Goal: Contribute content: Add original content to the website for others to see

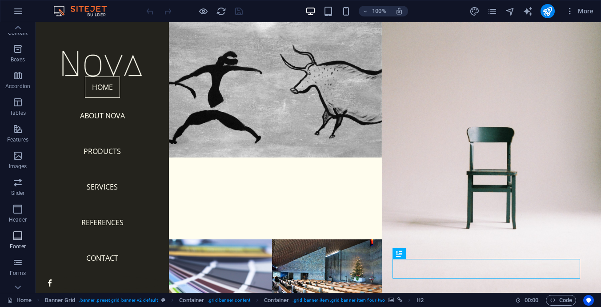
scroll to position [130, 0]
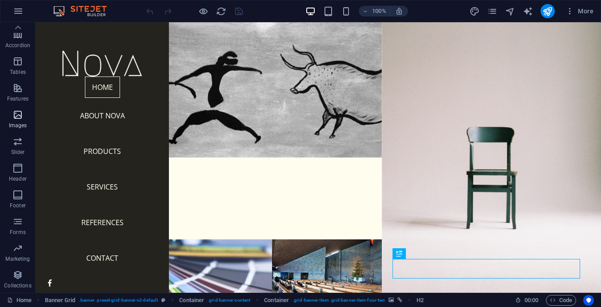
click at [22, 121] on span "Images" at bounding box center [18, 119] width 36 height 21
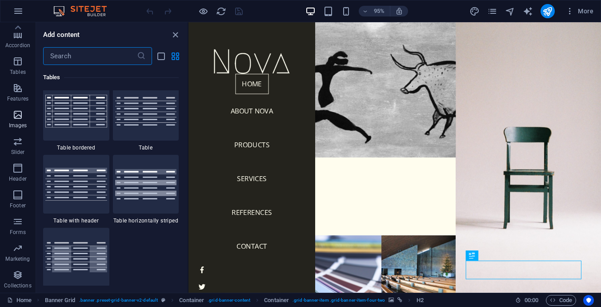
scroll to position [4509, 0]
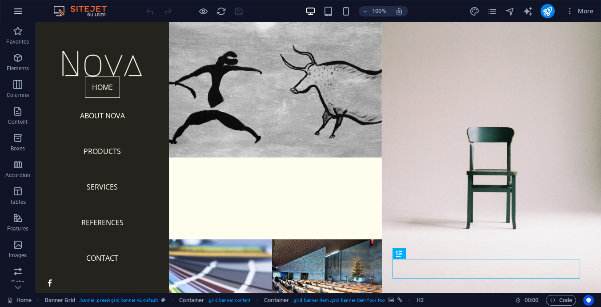
click at [16, 9] on icon "button" at bounding box center [18, 11] width 11 height 11
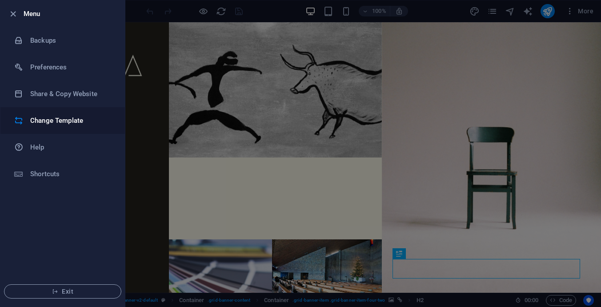
click at [48, 116] on h6 "Change Template" at bounding box center [71, 120] width 82 height 11
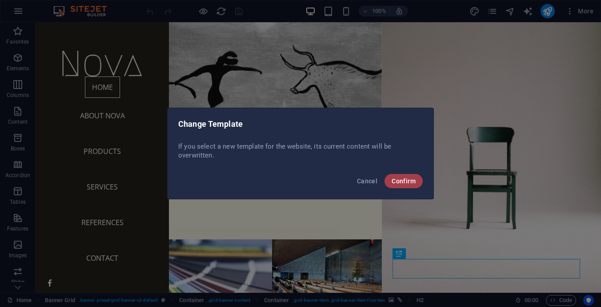
click at [410, 181] on span "Confirm" at bounding box center [404, 180] width 24 height 7
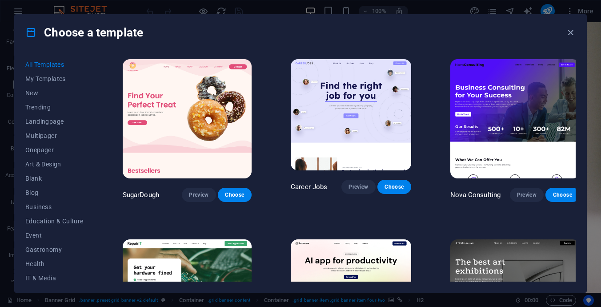
scroll to position [44, 0]
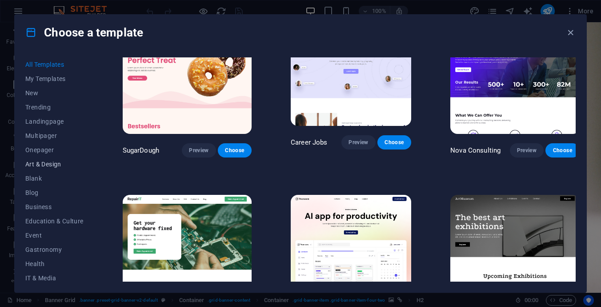
click at [45, 161] on span "Art & Design" at bounding box center [54, 164] width 58 height 7
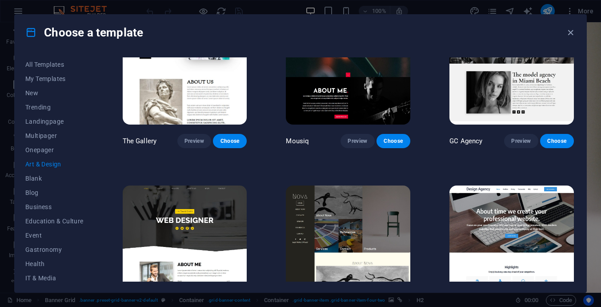
scroll to position [356, 0]
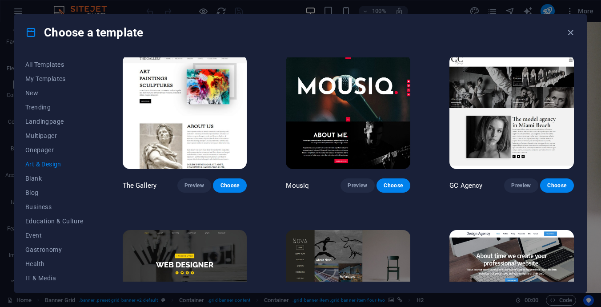
click at [154, 241] on img at bounding box center [185, 287] width 125 height 115
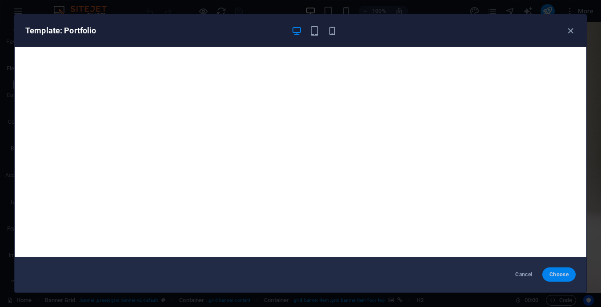
click at [561, 272] on span "Choose" at bounding box center [559, 274] width 19 height 7
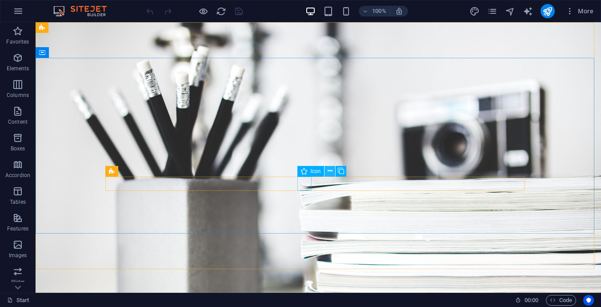
click at [330, 172] on icon at bounding box center [330, 170] width 5 height 9
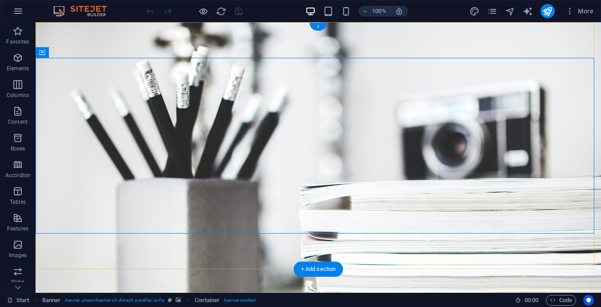
click at [316, 25] on div "+" at bounding box center [317, 27] width 17 height 8
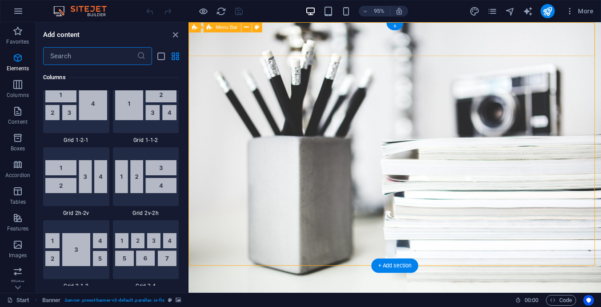
scroll to position [1556, 0]
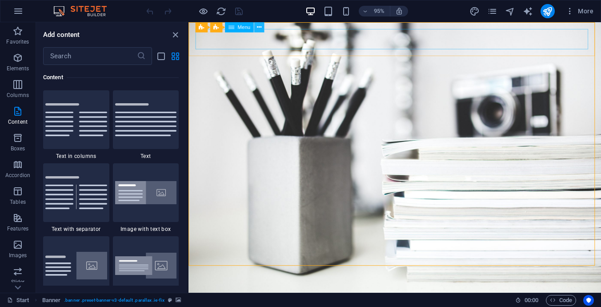
click at [261, 28] on icon at bounding box center [259, 27] width 4 height 9
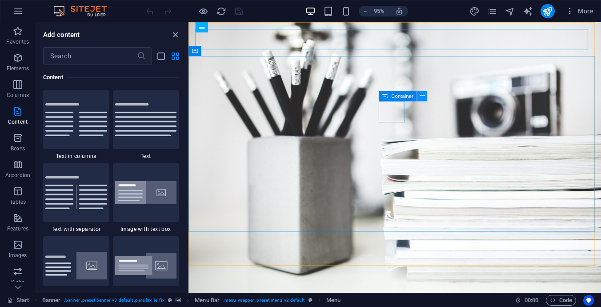
click at [422, 96] on icon at bounding box center [422, 96] width 4 height 9
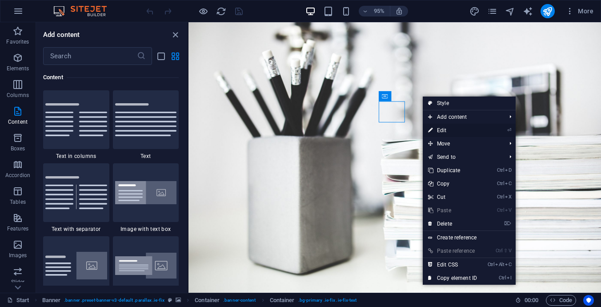
click at [442, 129] on link "⏎ Edit" at bounding box center [453, 130] width 60 height 13
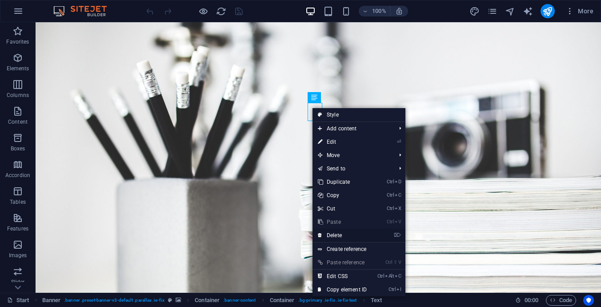
click at [334, 231] on link "⌦ Delete" at bounding box center [343, 235] width 60 height 13
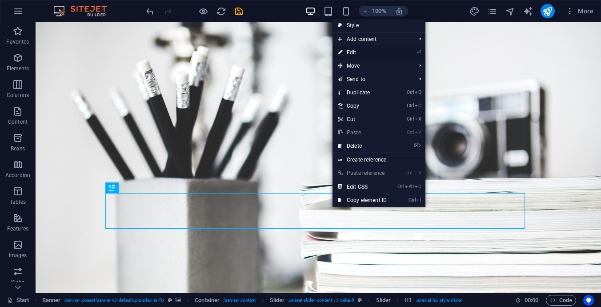
click at [351, 49] on link "⏎ Edit" at bounding box center [363, 52] width 60 height 13
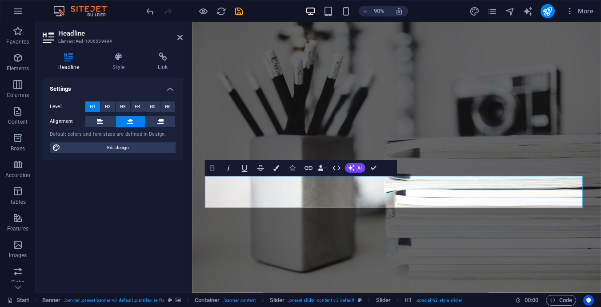
click at [214, 169] on icon "button" at bounding box center [212, 168] width 4 height 6
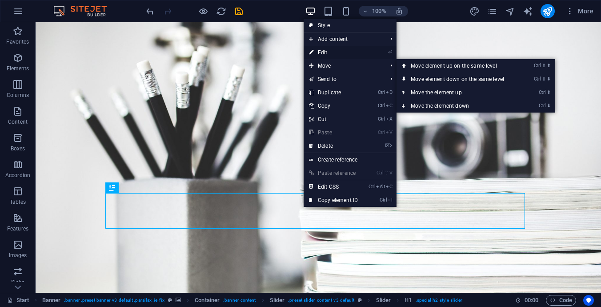
click at [326, 52] on link "⏎ Edit" at bounding box center [334, 52] width 60 height 13
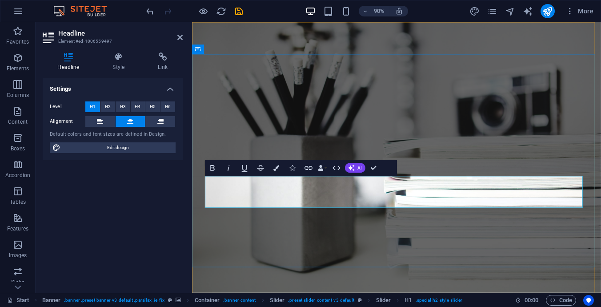
drag, startPoint x: 559, startPoint y: 207, endPoint x: 283, endPoint y: 215, distance: 276.2
click at [214, 169] on icon "button" at bounding box center [212, 168] width 4 height 6
click at [276, 169] on icon "button" at bounding box center [276, 168] width 6 height 6
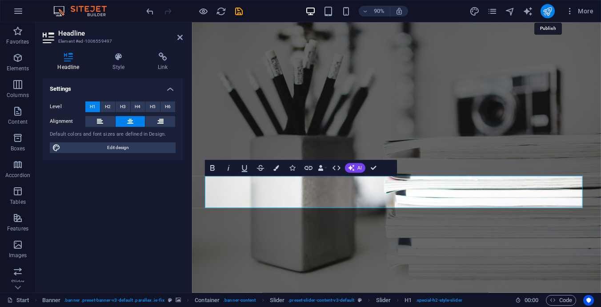
click at [544, 12] on icon "publish" at bounding box center [547, 11] width 10 height 10
checkbox input "false"
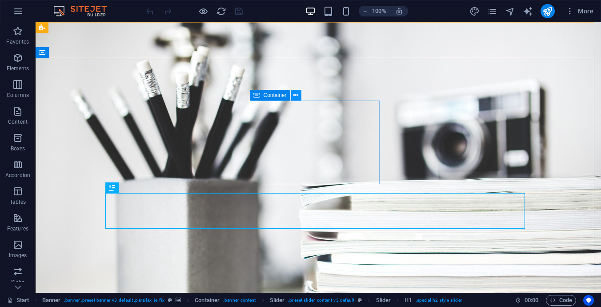
click at [295, 95] on icon at bounding box center [295, 95] width 5 height 9
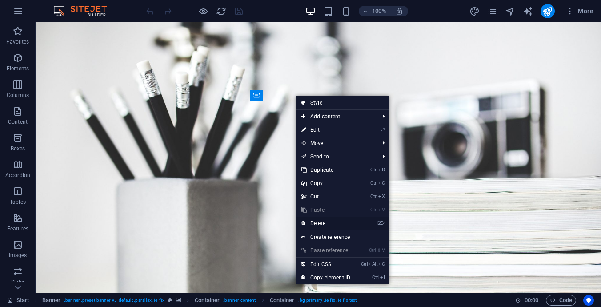
click at [324, 221] on link "⌦ Delete" at bounding box center [326, 223] width 60 height 13
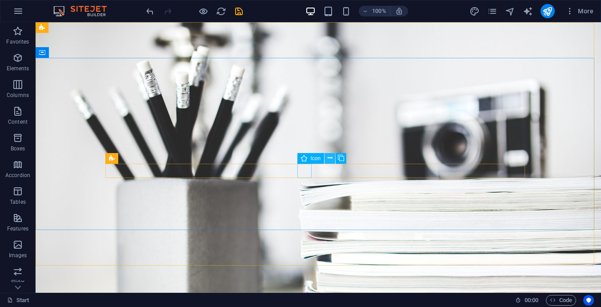
click at [330, 156] on icon at bounding box center [330, 157] width 5 height 9
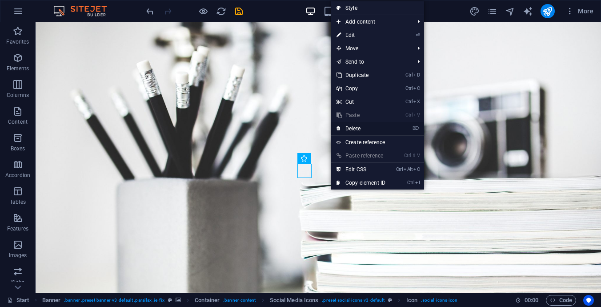
click at [360, 128] on link "⌦ Delete" at bounding box center [361, 128] width 60 height 13
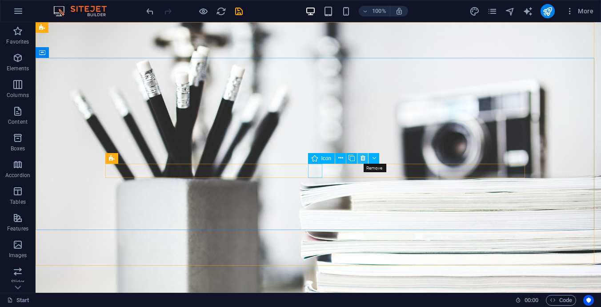
click at [362, 158] on icon at bounding box center [363, 157] width 5 height 9
click at [371, 157] on icon at bounding box center [373, 157] width 5 height 9
click at [374, 158] on icon at bounding box center [373, 157] width 5 height 9
click at [373, 157] on icon at bounding box center [373, 157] width 5 height 9
click at [384, 157] on icon at bounding box center [385, 157] width 4 height 9
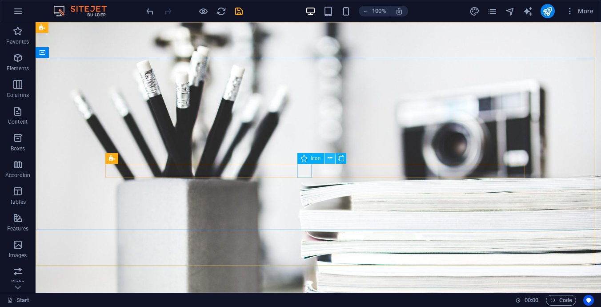
click at [330, 157] on icon at bounding box center [330, 157] width 5 height 9
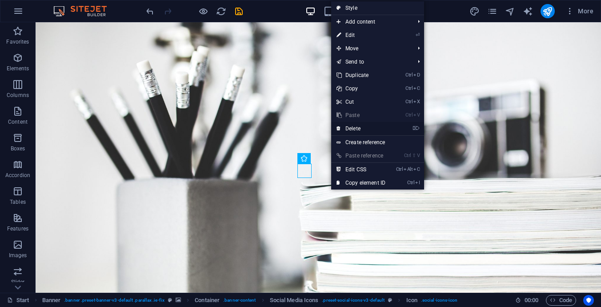
click at [358, 128] on link "⌦ Delete" at bounding box center [361, 128] width 60 height 13
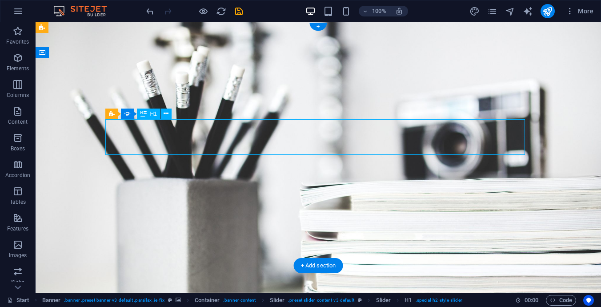
drag, startPoint x: 398, startPoint y: 137, endPoint x: 310, endPoint y: 143, distance: 88.7
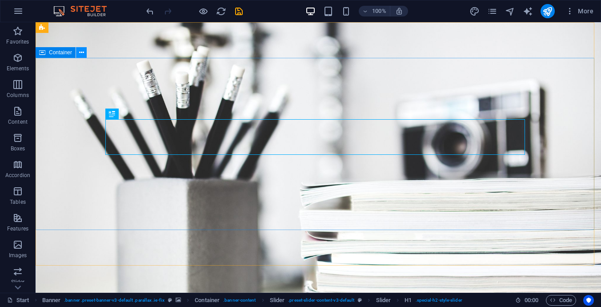
click at [83, 55] on icon at bounding box center [81, 52] width 5 height 9
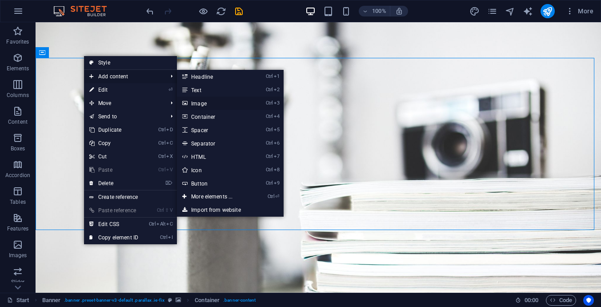
click at [205, 102] on link "Ctrl 3 Image" at bounding box center [213, 102] width 73 height 13
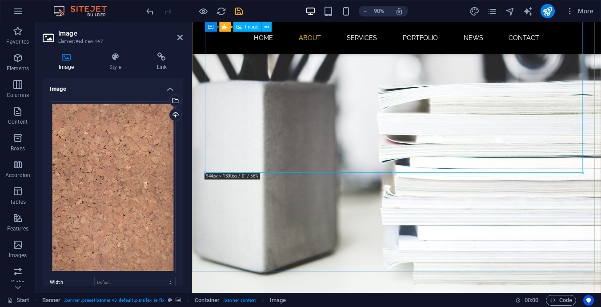
scroll to position [489, 0]
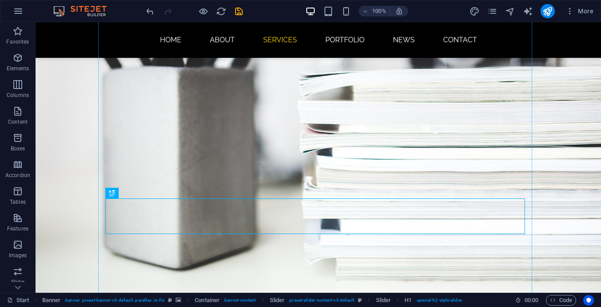
drag, startPoint x: 241, startPoint y: 215, endPoint x: 372, endPoint y: 97, distance: 175.4
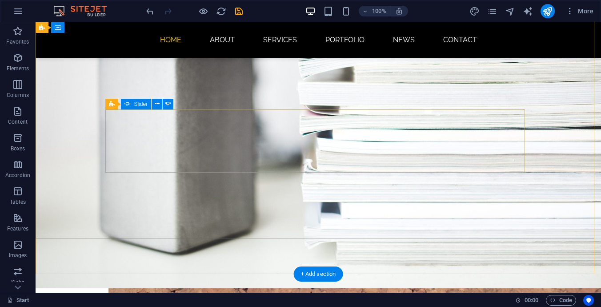
scroll to position [667, 0]
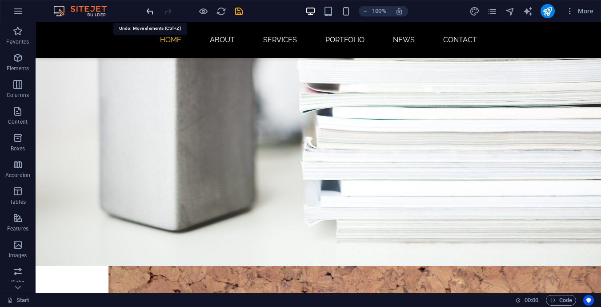
click at [152, 7] on icon "undo" at bounding box center [150, 11] width 10 height 10
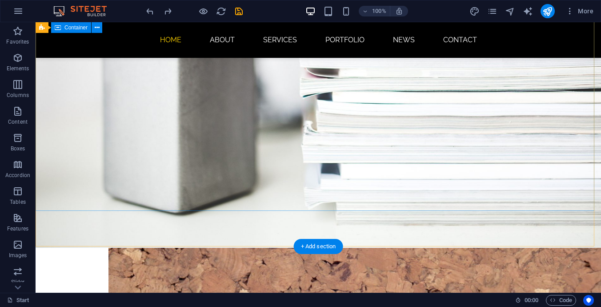
scroll to position [489, 0]
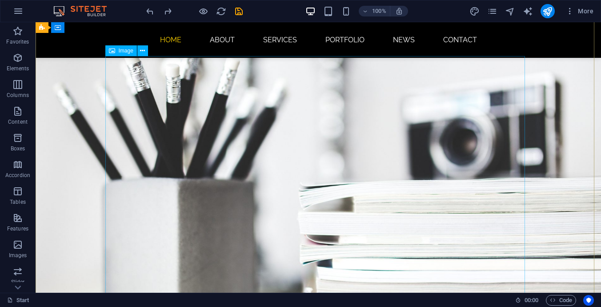
scroll to position [0, 0]
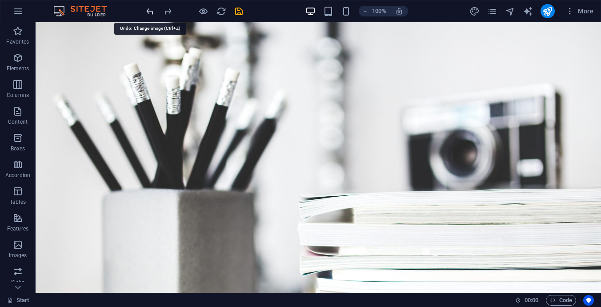
click at [150, 11] on icon "undo" at bounding box center [150, 11] width 10 height 10
click at [150, 12] on icon "undo" at bounding box center [150, 11] width 10 height 10
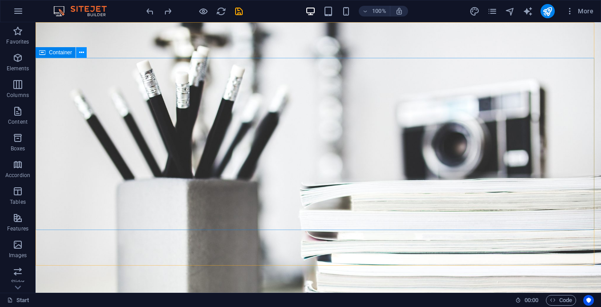
click at [82, 53] on icon at bounding box center [81, 52] width 5 height 9
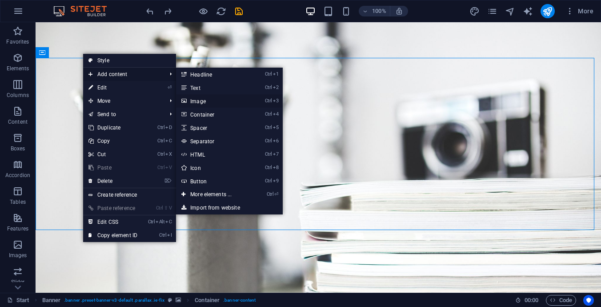
click at [209, 101] on link "Ctrl 3 Image" at bounding box center [212, 100] width 73 height 13
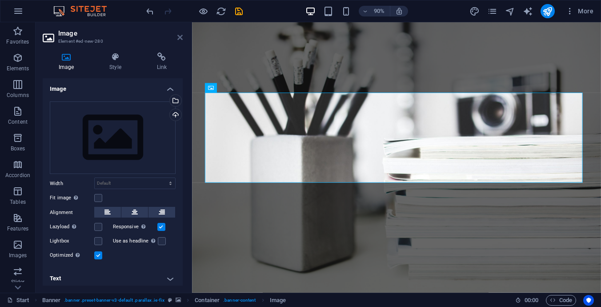
click at [179, 36] on icon at bounding box center [179, 37] width 5 height 7
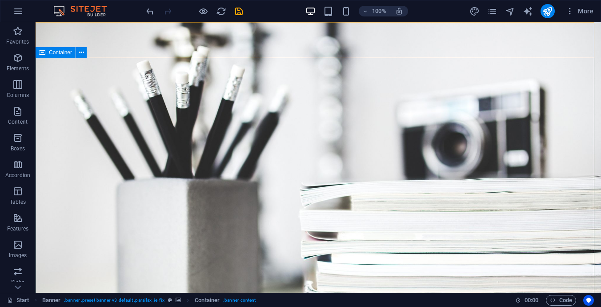
click at [60, 53] on span "Container" at bounding box center [60, 52] width 23 height 5
click at [80, 52] on icon at bounding box center [81, 52] width 5 height 9
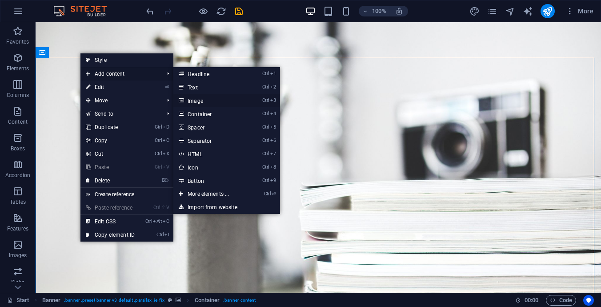
click at [199, 100] on link "Ctrl 3 Image" at bounding box center [209, 100] width 73 height 13
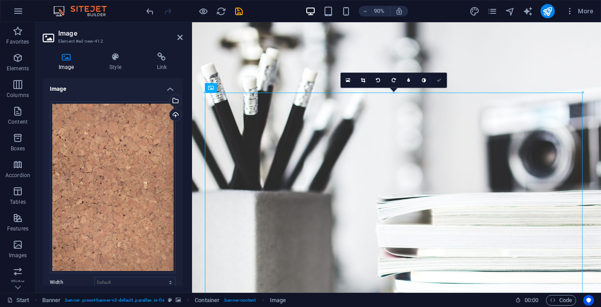
click at [439, 78] on icon at bounding box center [439, 80] width 5 height 5
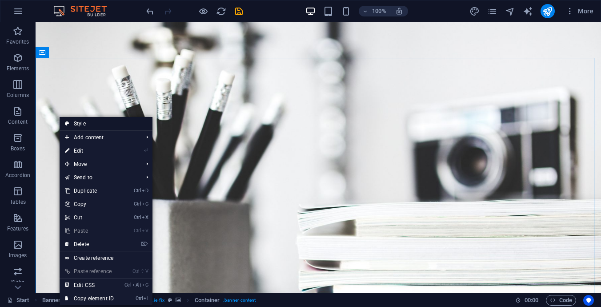
click at [80, 121] on link "Style" at bounding box center [106, 123] width 93 height 13
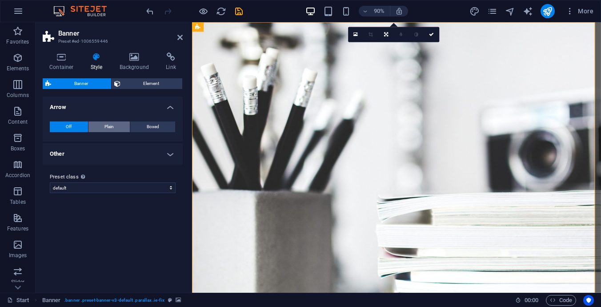
click at [104, 125] on button "Plain" at bounding box center [109, 126] width 42 height 11
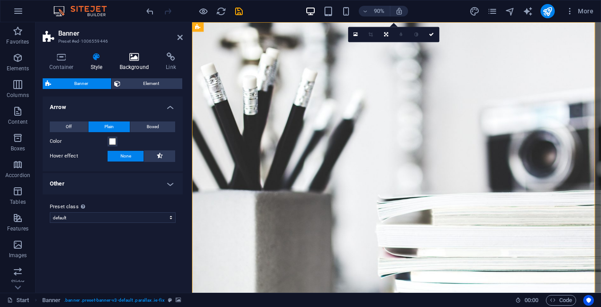
click at [131, 60] on icon at bounding box center [134, 56] width 43 height 9
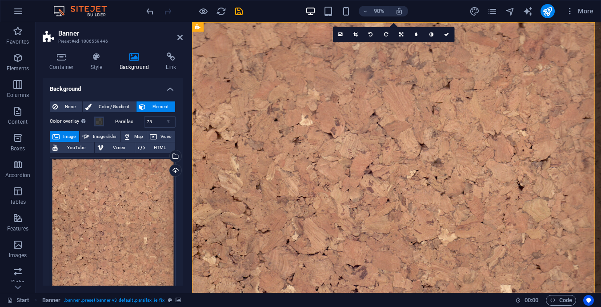
drag, startPoint x: 108, startPoint y: 196, endPoint x: 439, endPoint y: 8, distance: 380.6
click at [439, 8] on div "90% More" at bounding box center [371, 11] width 453 height 14
click at [364, 10] on icon "button" at bounding box center [365, 11] width 6 height 6
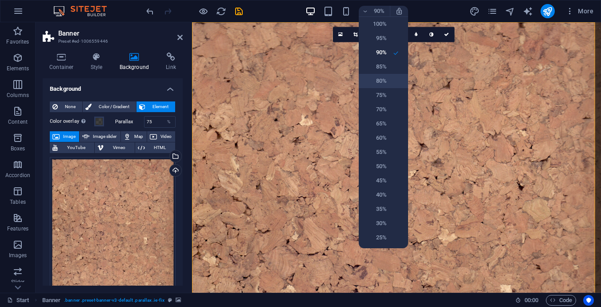
click at [377, 79] on h6 "80%" at bounding box center [375, 81] width 23 height 11
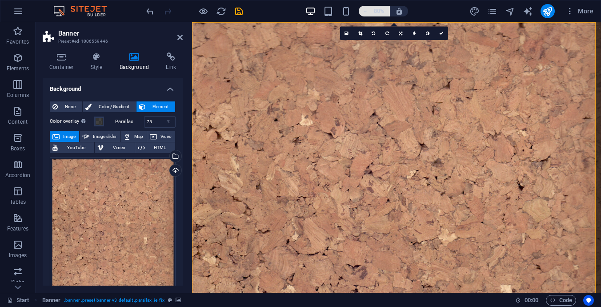
click at [363, 11] on icon "button" at bounding box center [365, 11] width 6 height 6
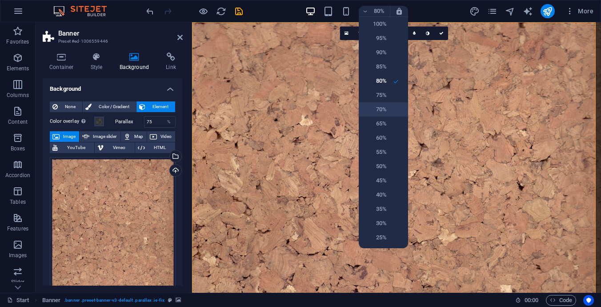
click at [374, 105] on h6 "70%" at bounding box center [375, 109] width 23 height 11
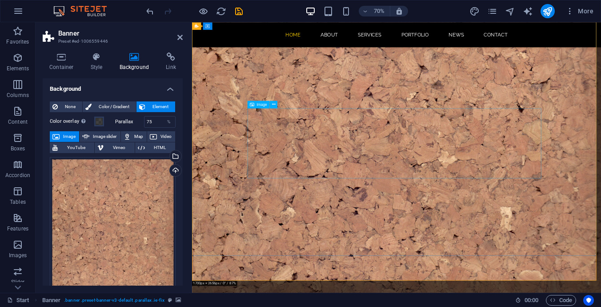
scroll to position [534, 0]
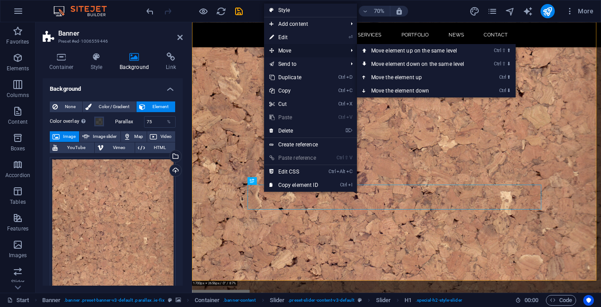
click at [280, 50] on span "Move" at bounding box center [304, 50] width 80 height 13
click at [386, 75] on link "Ctrl ⬆ Move the element up" at bounding box center [419, 77] width 125 height 13
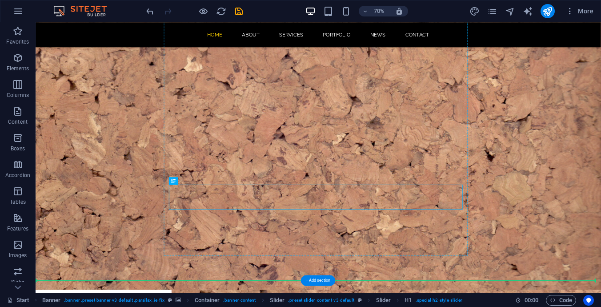
drag, startPoint x: 241, startPoint y: 270, endPoint x: 441, endPoint y: 117, distance: 251.8
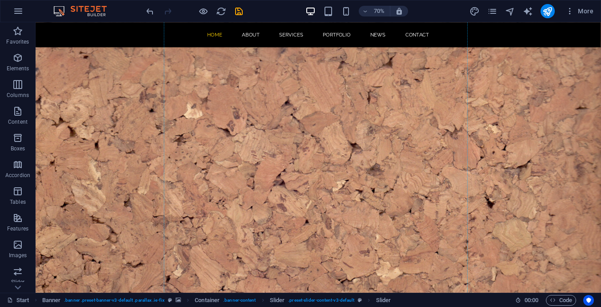
drag, startPoint x: 419, startPoint y: 282, endPoint x: 413, endPoint y: 134, distance: 147.7
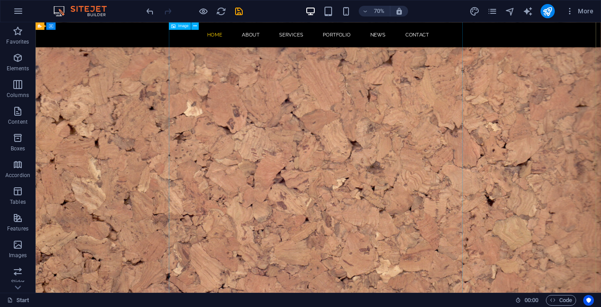
scroll to position [12, 0]
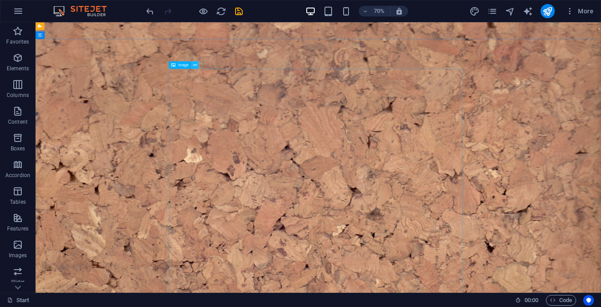
click at [197, 66] on icon at bounding box center [196, 65] width 4 height 7
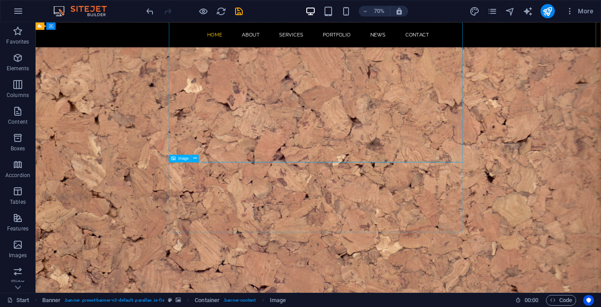
scroll to position [457, 0]
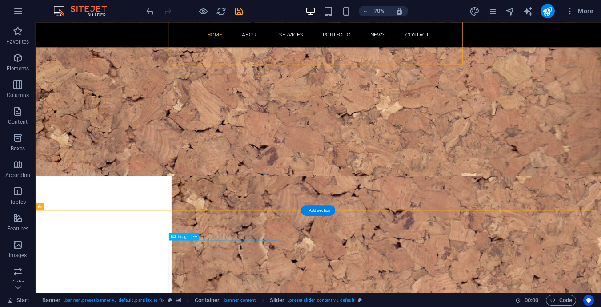
scroll to position [635, 0]
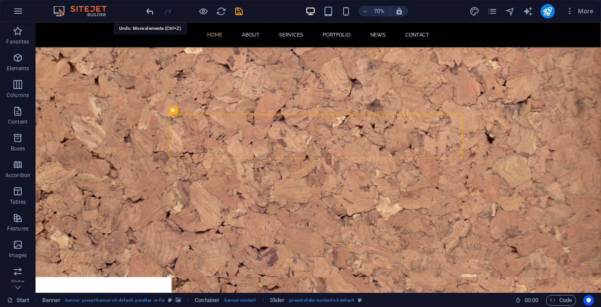
click at [151, 12] on icon "undo" at bounding box center [150, 11] width 10 height 10
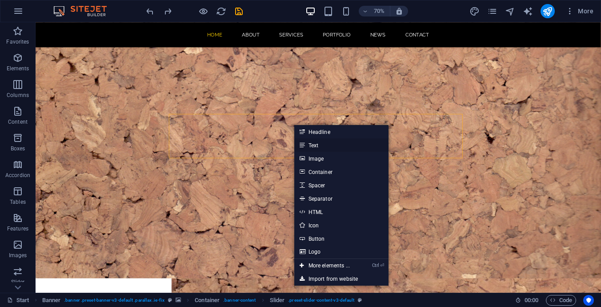
click at [315, 143] on link "Text" at bounding box center [341, 144] width 94 height 13
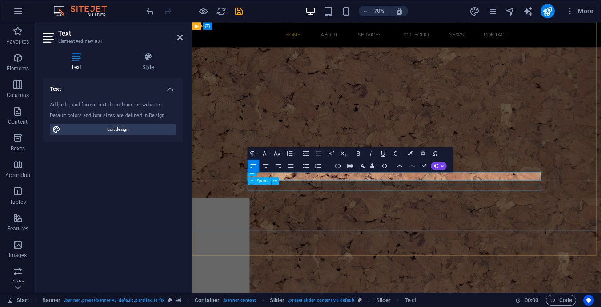
scroll to position [501, 0]
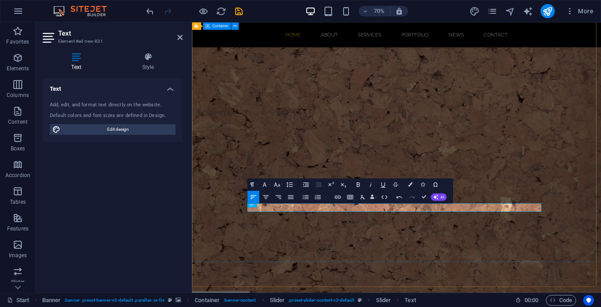
drag, startPoint x: 378, startPoint y: 297, endPoint x: 378, endPoint y: 329, distance: 32.5
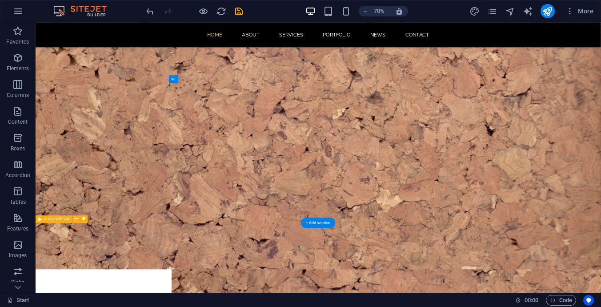
scroll to position [546, 0]
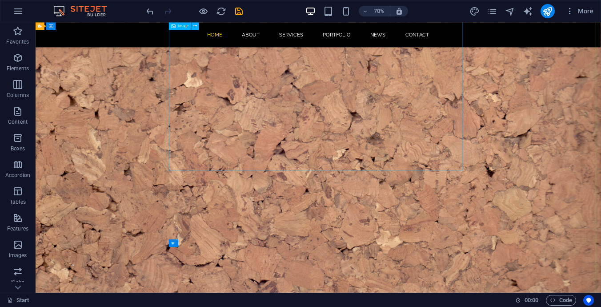
scroll to position [534, 0]
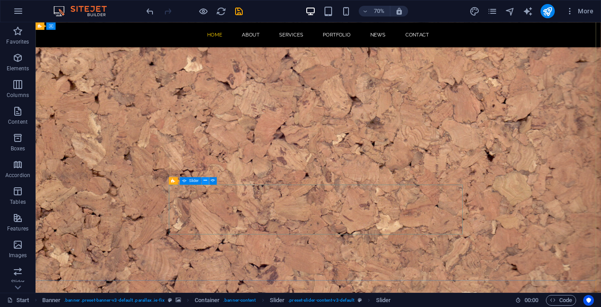
click at [204, 181] on icon at bounding box center [206, 180] width 4 height 7
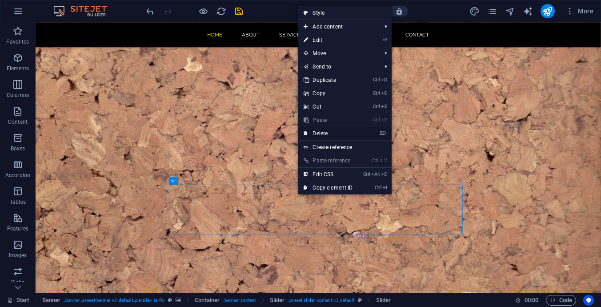
click at [319, 134] on link "⌦ Delete" at bounding box center [328, 133] width 60 height 13
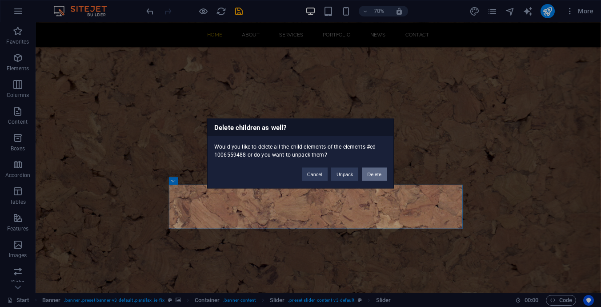
click at [374, 171] on button "Delete" at bounding box center [374, 174] width 25 height 13
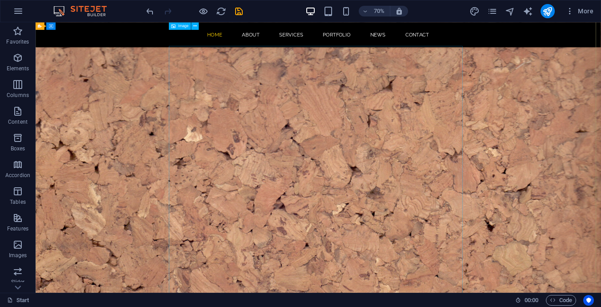
scroll to position [0, 0]
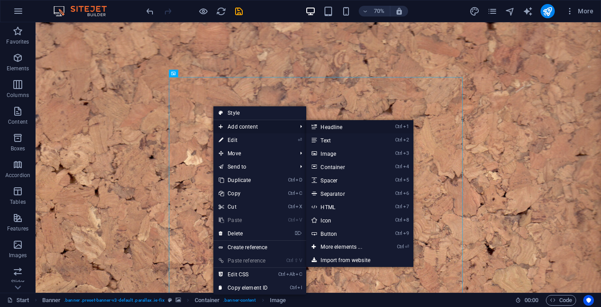
click at [340, 128] on link "Ctrl 1 Headline" at bounding box center [342, 126] width 73 height 13
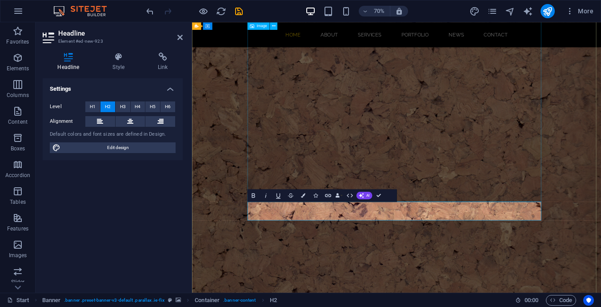
scroll to position [400, 0]
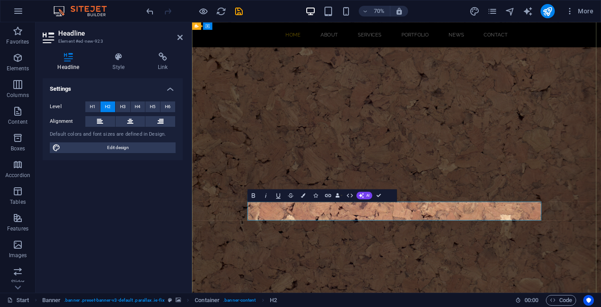
drag, startPoint x: 487, startPoint y: 285, endPoint x: 277, endPoint y: 288, distance: 210.4
click at [302, 197] on icon "button" at bounding box center [303, 195] width 4 height 4
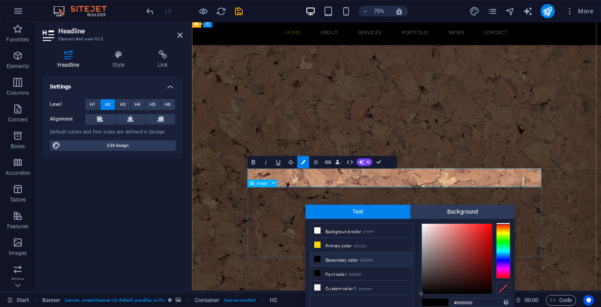
scroll to position [489, 0]
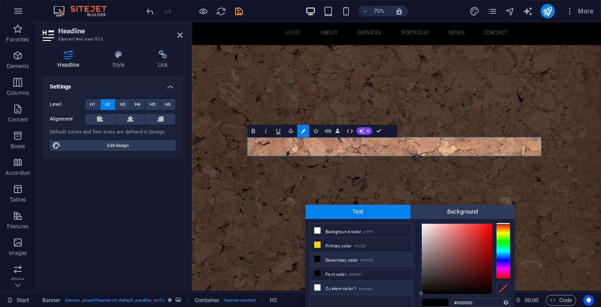
click at [336, 285] on li "Custom color 1 #eeeeee" at bounding box center [361, 288] width 102 height 14
click at [424, 275] on div at bounding box center [457, 259] width 70 height 70
click at [424, 280] on div at bounding box center [457, 259] width 70 height 70
type input "#282828"
click at [423, 282] on div at bounding box center [457, 259] width 70 height 70
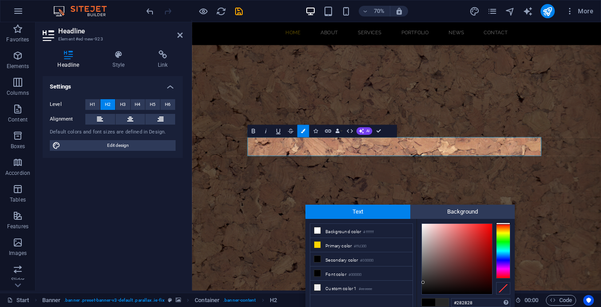
click at [439, 301] on span at bounding box center [441, 302] width 13 height 8
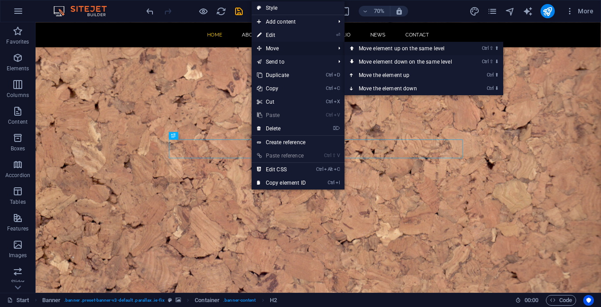
click at [370, 45] on link "Ctrl ⇧ ⬆ Move element up on the same level" at bounding box center [407, 48] width 125 height 13
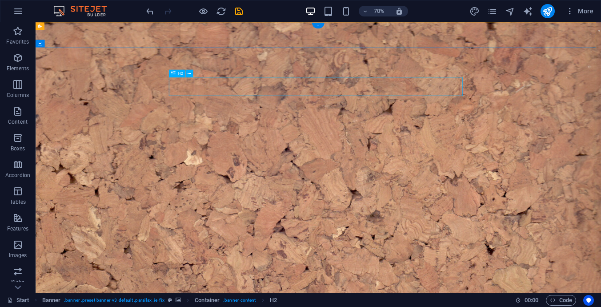
drag, startPoint x: 211, startPoint y: 97, endPoint x: 241, endPoint y: 137, distance: 49.2
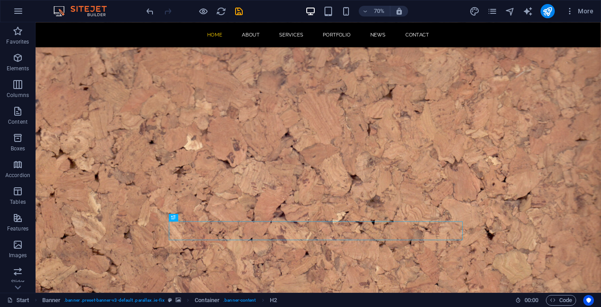
scroll to position [476, 0]
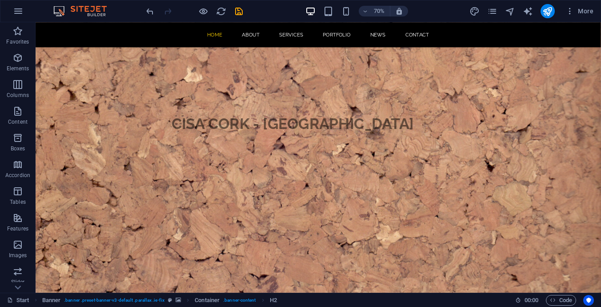
drag, startPoint x: 208, startPoint y: 168, endPoint x: 240, endPoint y: 92, distance: 82.1
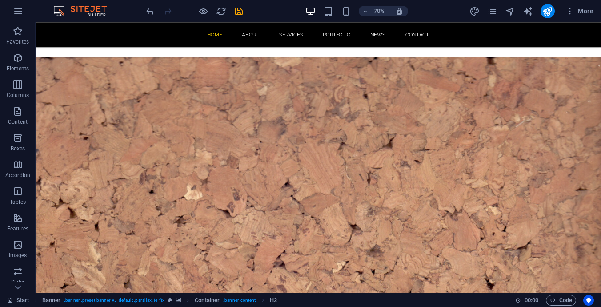
scroll to position [0, 0]
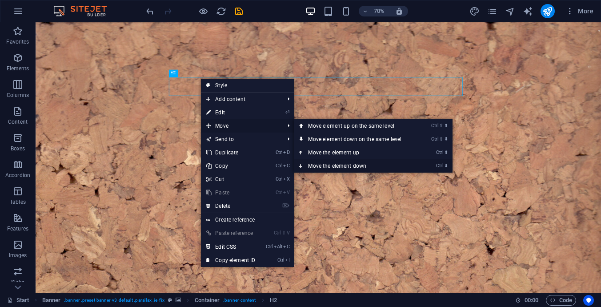
click at [319, 162] on link "Ctrl ⬇ Move the element down" at bounding box center [356, 165] width 125 height 13
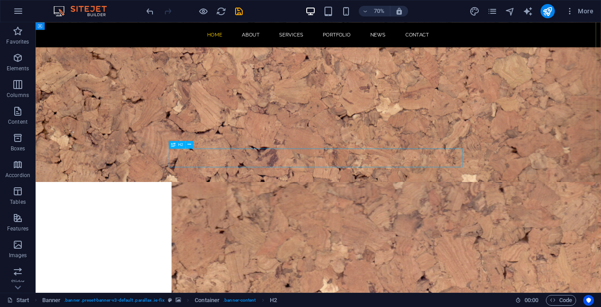
scroll to position [476, 0]
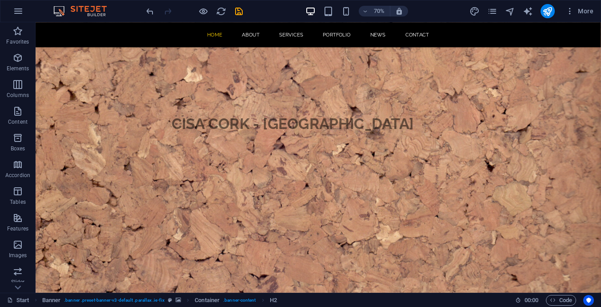
drag, startPoint x: 212, startPoint y: 169, endPoint x: 245, endPoint y: 162, distance: 34.0
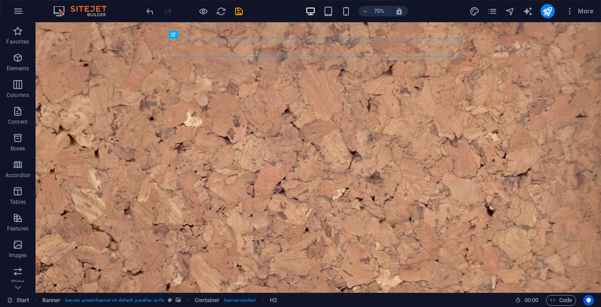
scroll to position [0, 0]
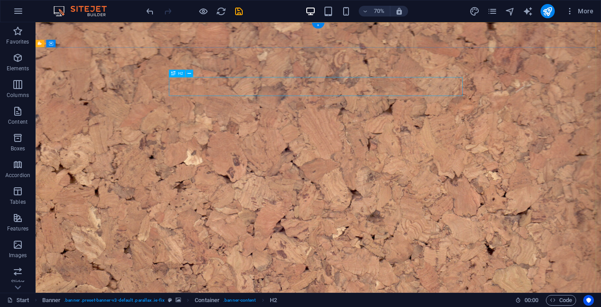
drag, startPoint x: 439, startPoint y: 112, endPoint x: 392, endPoint y: 114, distance: 47.2
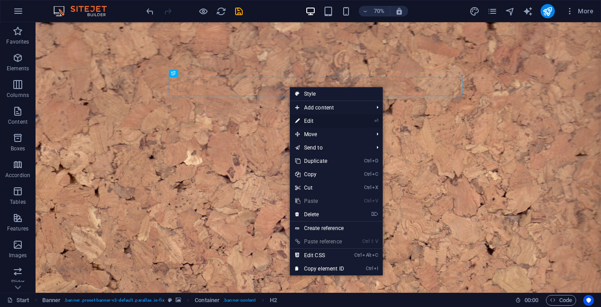
click at [315, 121] on link "⏎ Edit" at bounding box center [320, 120] width 60 height 13
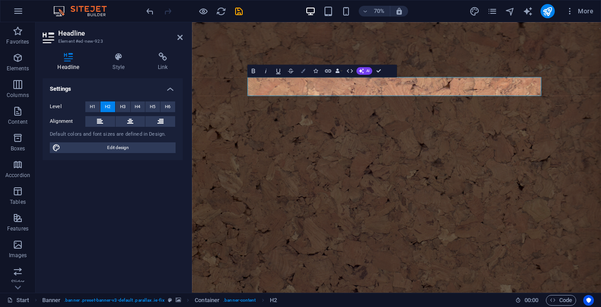
click at [303, 72] on icon "button" at bounding box center [303, 70] width 4 height 4
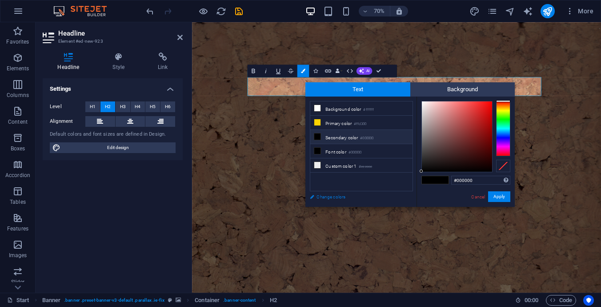
click at [323, 199] on link "Change colors" at bounding box center [356, 196] width 103 height 11
select select "px"
select select "300"
select select "px"
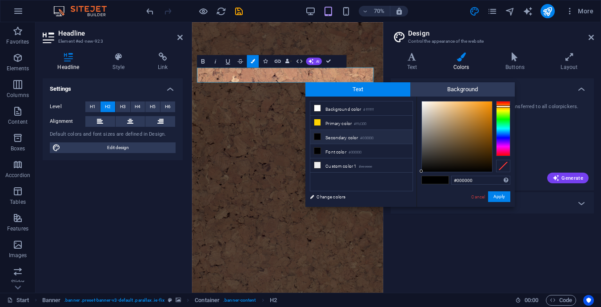
click at [502, 106] on div at bounding box center [503, 128] width 14 height 55
click at [499, 105] on div at bounding box center [503, 105] width 14 height 2
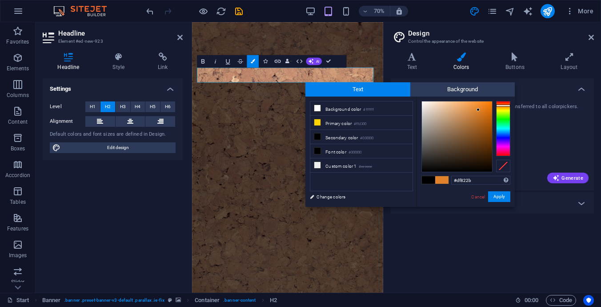
click at [478, 110] on div at bounding box center [457, 136] width 70 height 70
click at [482, 109] on div at bounding box center [457, 136] width 70 height 70
click at [482, 111] on div at bounding box center [457, 136] width 70 height 70
click at [425, 112] on div at bounding box center [457, 136] width 70 height 70
type input "#e9862b"
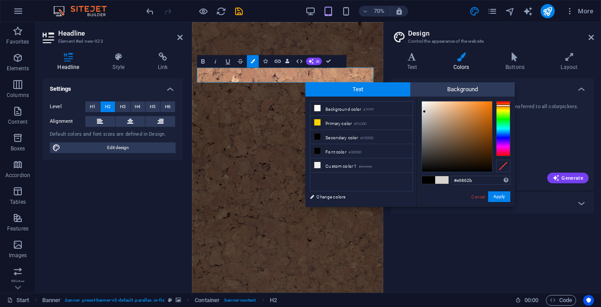
click at [479, 107] on div at bounding box center [457, 136] width 70 height 70
click at [500, 195] on button "Apply" at bounding box center [499, 196] width 22 height 11
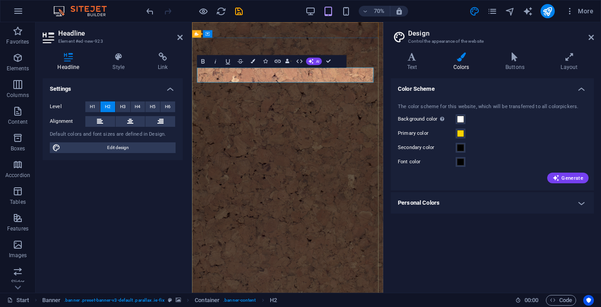
click at [590, 39] on icon at bounding box center [591, 37] width 5 height 7
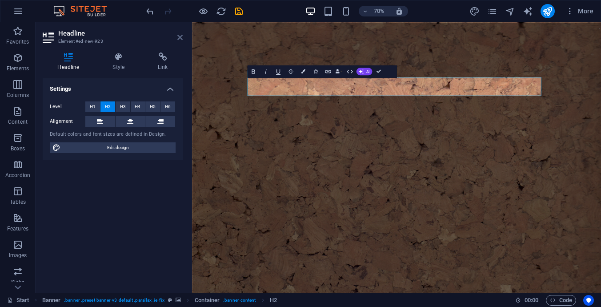
click at [180, 39] on icon at bounding box center [179, 37] width 5 height 7
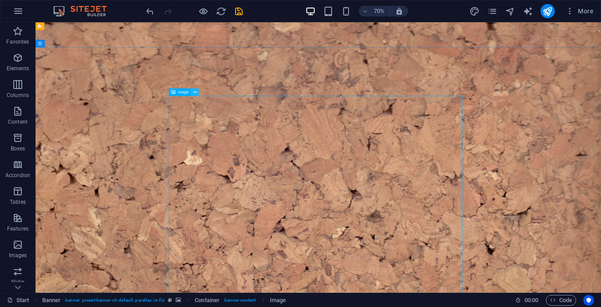
click at [195, 88] on icon at bounding box center [196, 91] width 4 height 7
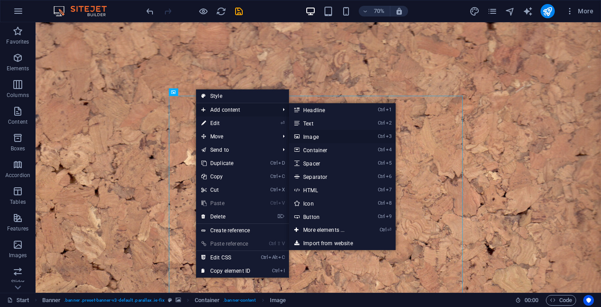
click at [311, 138] on link "Ctrl 3 Image" at bounding box center [325, 136] width 73 height 13
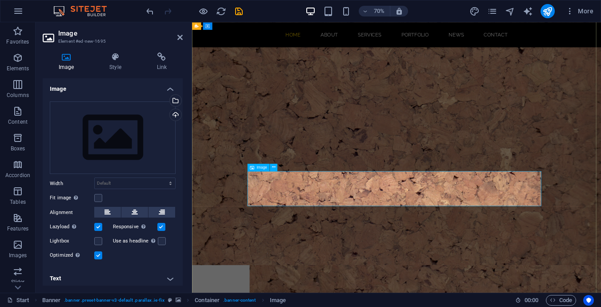
scroll to position [426, 0]
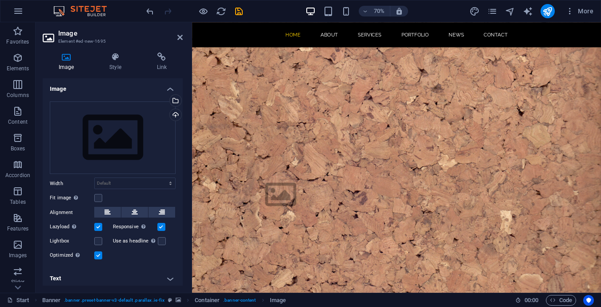
drag, startPoint x: 451, startPoint y: 220, endPoint x: 297, endPoint y: 219, distance: 153.9
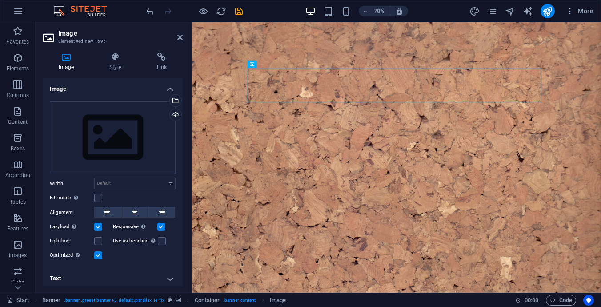
scroll to position [0, 0]
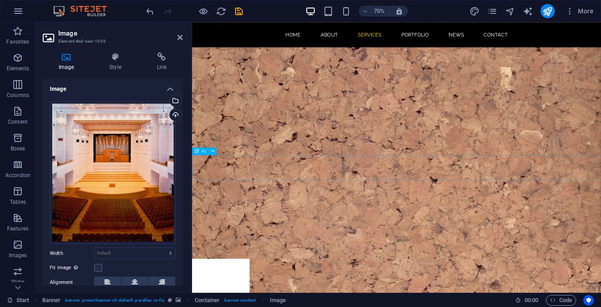
scroll to position [1290, 0]
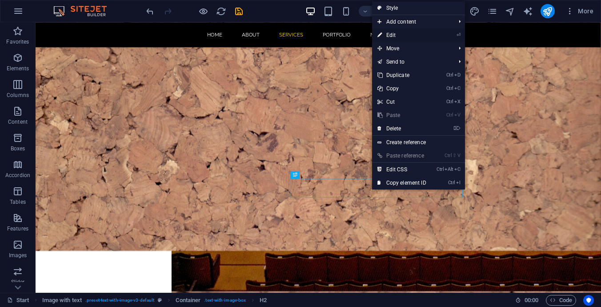
click at [395, 35] on link "⏎ Edit" at bounding box center [402, 34] width 60 height 13
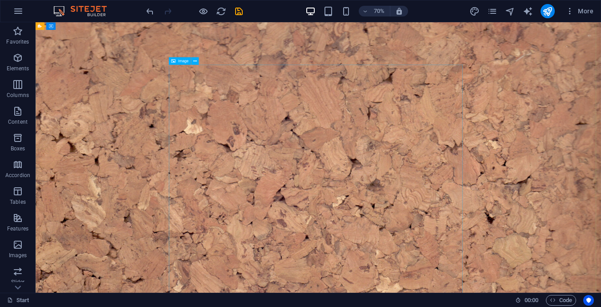
scroll to position [0, 0]
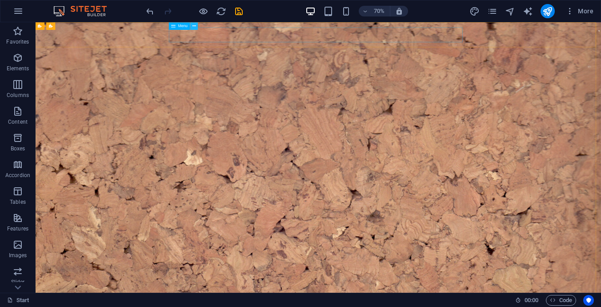
click at [194, 27] on icon at bounding box center [195, 26] width 4 height 7
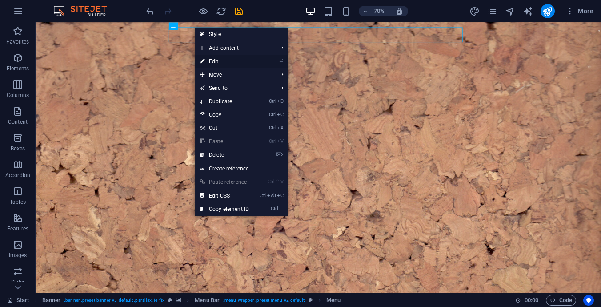
click at [221, 64] on link "⏎ Edit" at bounding box center [225, 61] width 60 height 13
select select
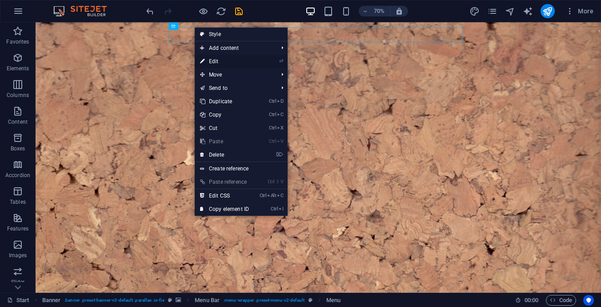
select select
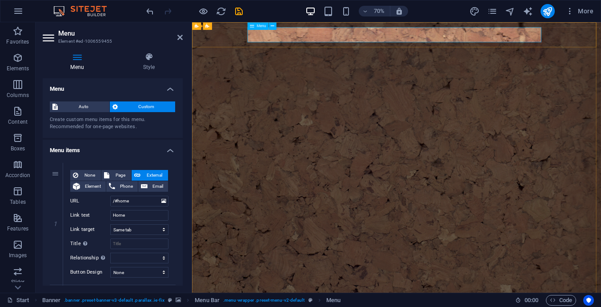
click at [273, 25] on icon at bounding box center [273, 26] width 4 height 7
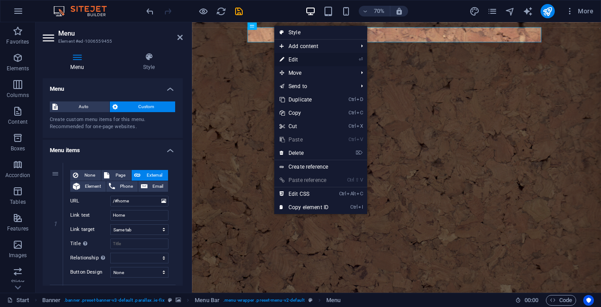
click at [298, 58] on link "⏎ Edit" at bounding box center [304, 59] width 60 height 13
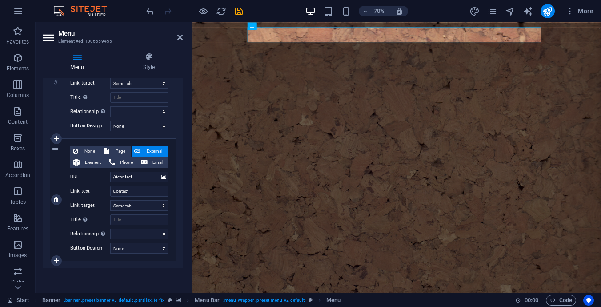
scroll to position [546, 0]
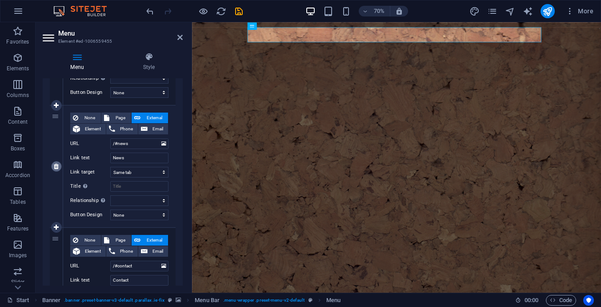
click at [56, 168] on icon at bounding box center [56, 166] width 5 height 6
select select
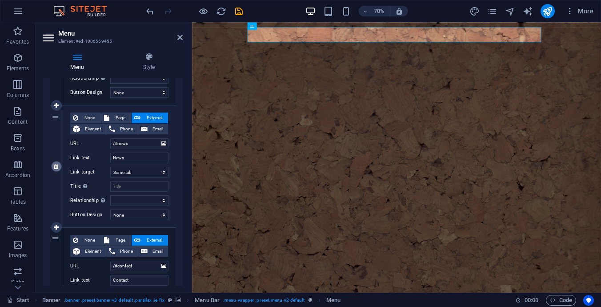
type input "/#contact"
type input "Contact"
select select
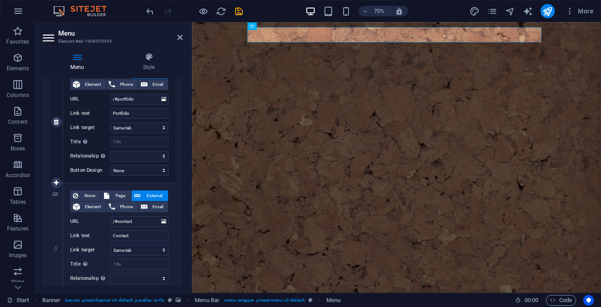
scroll to position [424, 0]
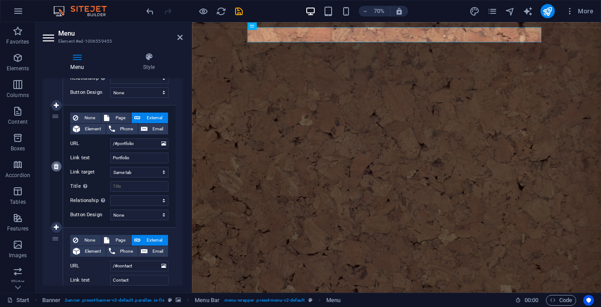
click at [58, 168] on icon at bounding box center [56, 166] width 5 height 6
select select
type input "/#contact"
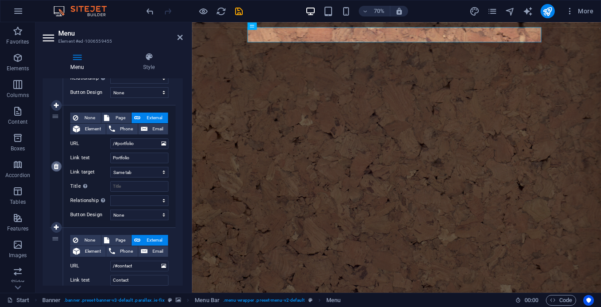
type input "Contact"
select select
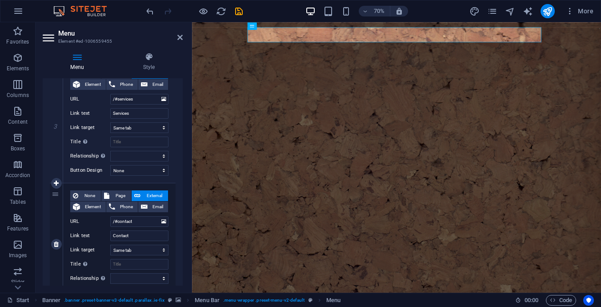
scroll to position [302, 0]
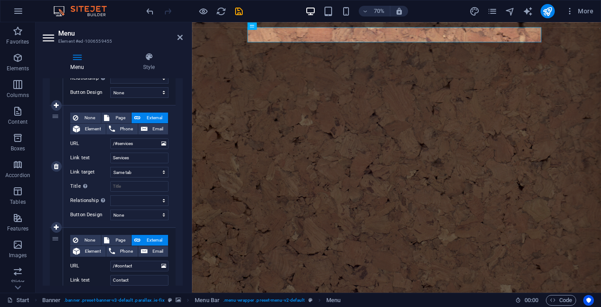
click at [58, 119] on div "3" at bounding box center [56, 166] width 13 height 122
click at [54, 164] on icon at bounding box center [56, 166] width 5 height 6
select select
type input "/#contact"
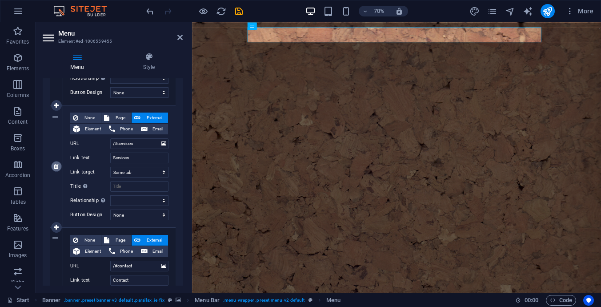
type input "Contact"
select select
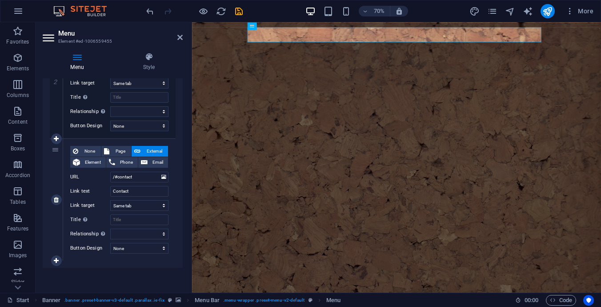
scroll to position [224, 0]
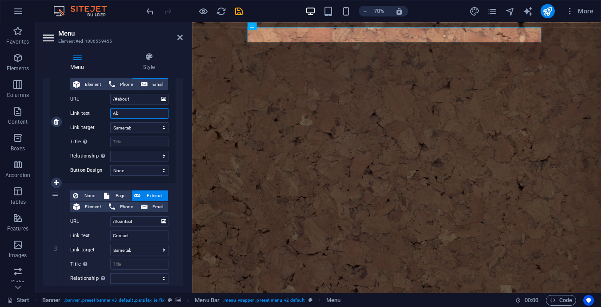
type input "A"
select select
type input "G"
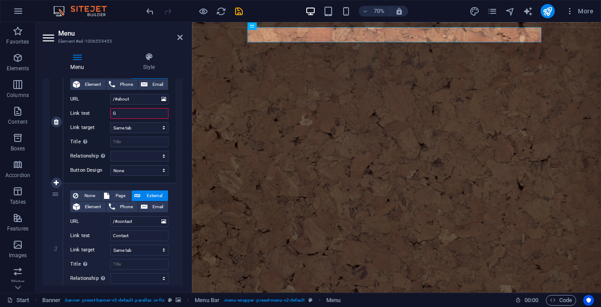
select select
type input "Gale"
select select
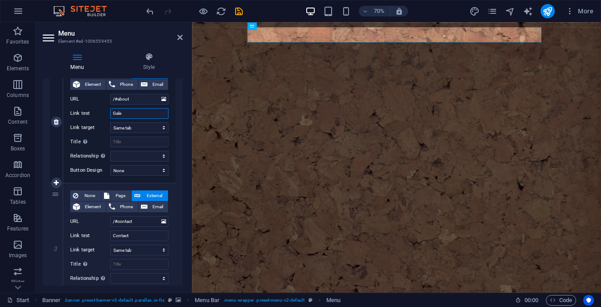
select select
type input "Galer"
select select
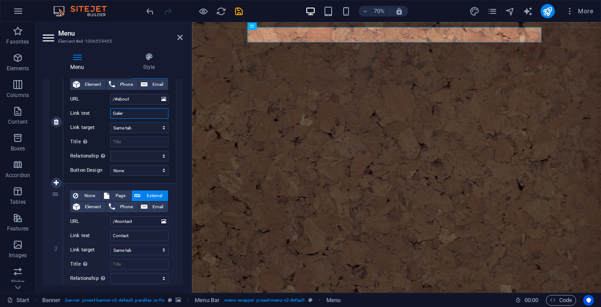
select select
type input "Galería"
select select
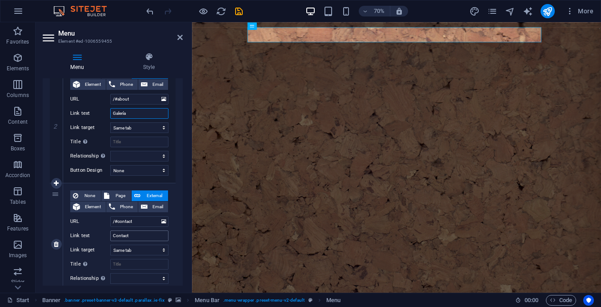
type input "Galería"
type input "Contacto"
select select
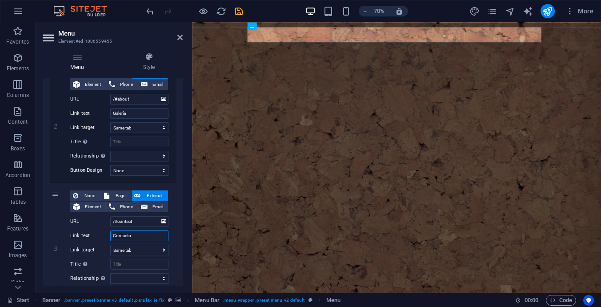
scroll to position [91, 0]
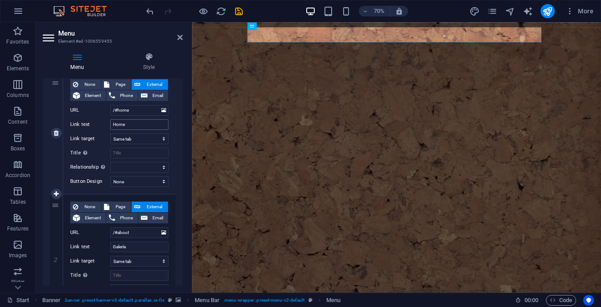
type input "Contacto"
drag, startPoint x: 126, startPoint y: 123, endPoint x: 108, endPoint y: 124, distance: 17.4
click at [108, 124] on div "Link text Home" at bounding box center [119, 124] width 98 height 11
type input "In"
select select
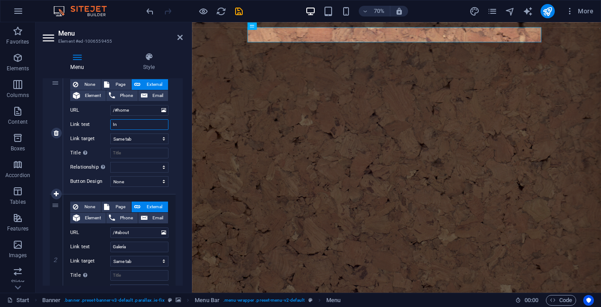
select select
type input "Inicio"
select select
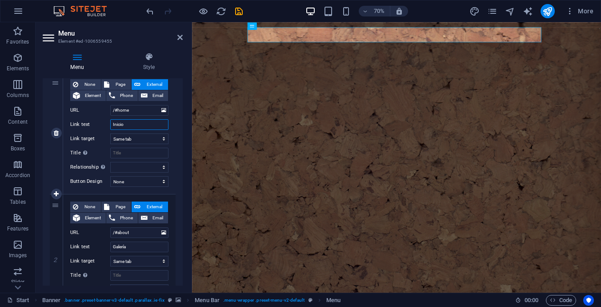
select select
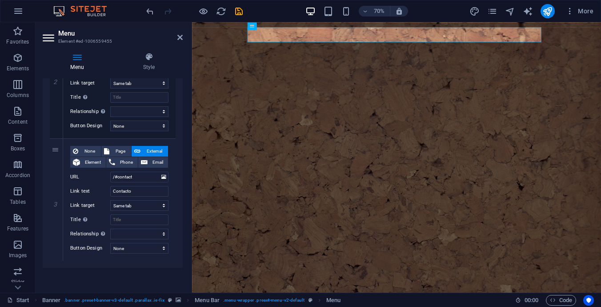
scroll to position [46, 0]
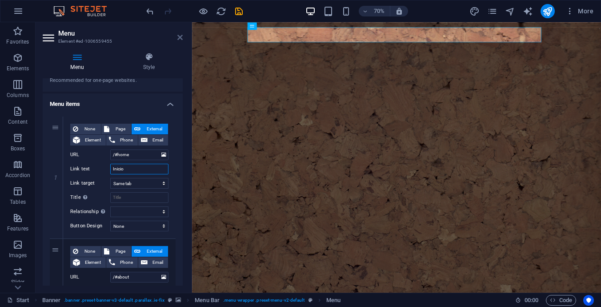
type input "Inicio"
click at [179, 36] on icon at bounding box center [179, 37] width 5 height 7
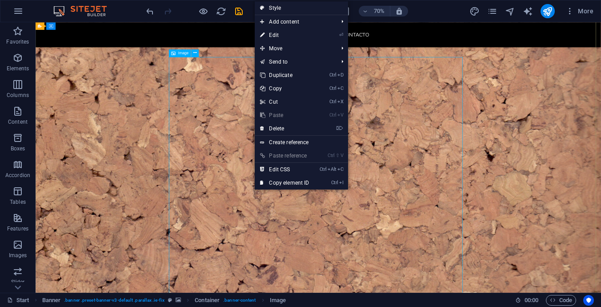
scroll to position [400, 0]
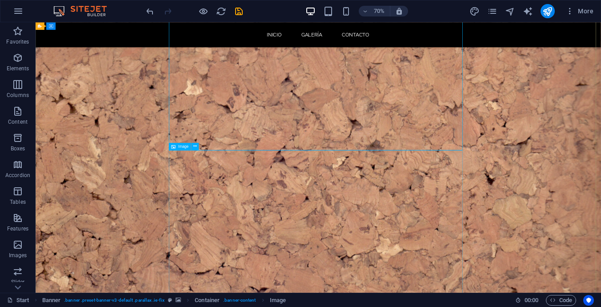
click at [177, 146] on div "Image" at bounding box center [180, 147] width 22 height 8
drag, startPoint x: 220, startPoint y: 169, endPoint x: 248, endPoint y: 223, distance: 60.7
click at [195, 147] on icon at bounding box center [196, 146] width 4 height 7
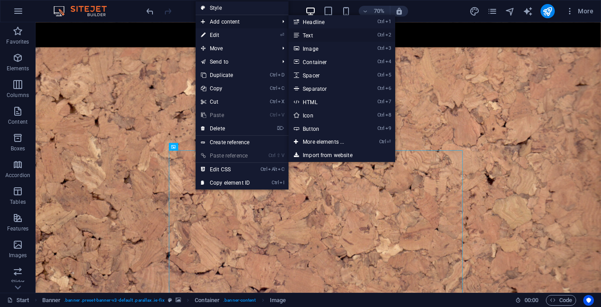
click at [305, 34] on link "Ctrl 2 Text" at bounding box center [325, 34] width 73 height 13
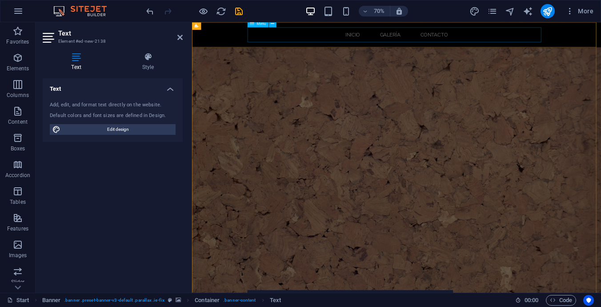
scroll to position [974, 0]
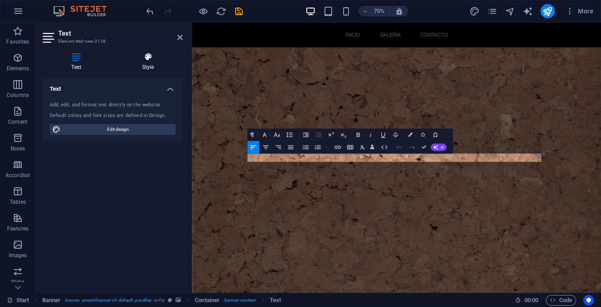
click at [144, 67] on h4 "Style" at bounding box center [147, 61] width 69 height 19
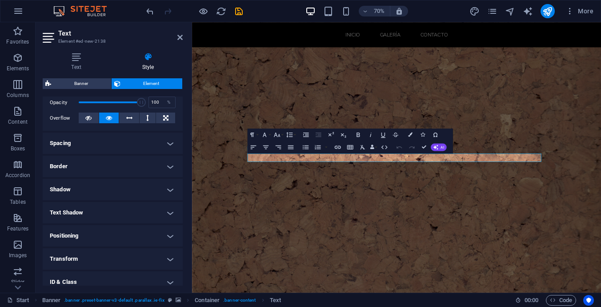
scroll to position [187, 0]
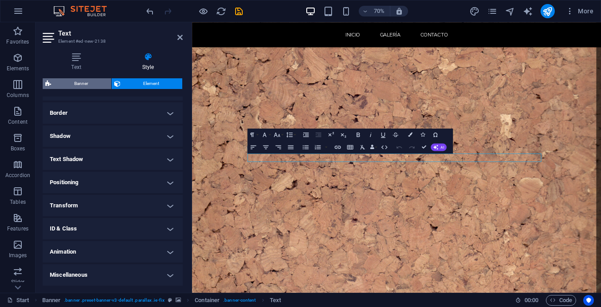
click at [82, 85] on span "Banner" at bounding box center [81, 83] width 55 height 11
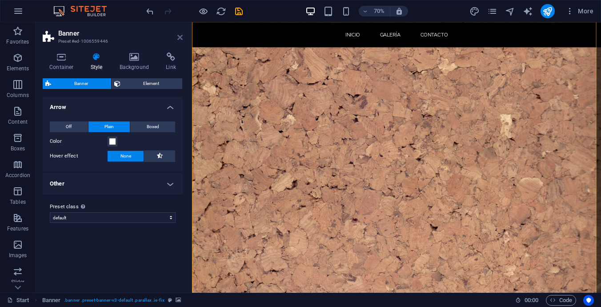
click at [181, 37] on icon at bounding box center [179, 37] width 5 height 7
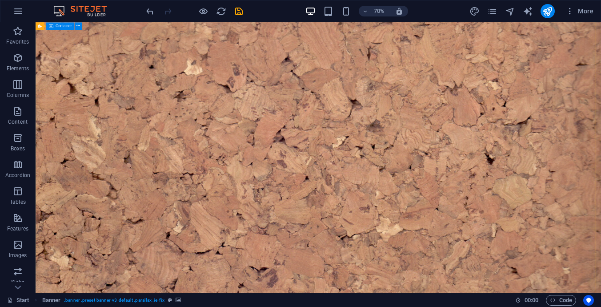
scroll to position [0, 0]
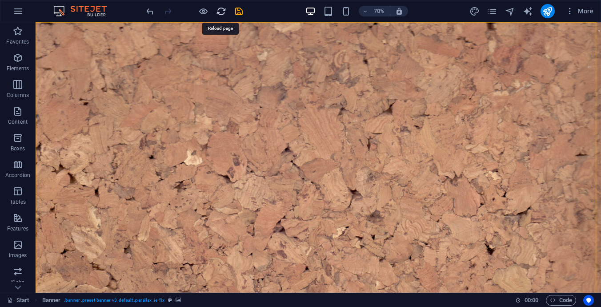
click at [221, 9] on icon "reload" at bounding box center [221, 11] width 10 height 10
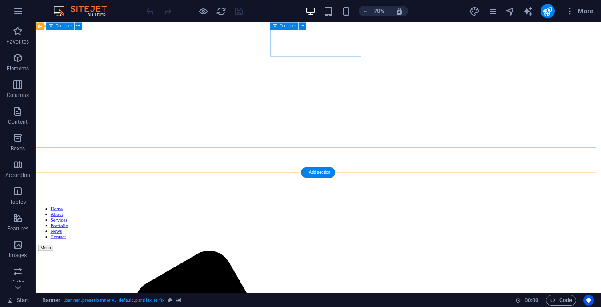
scroll to position [44, 0]
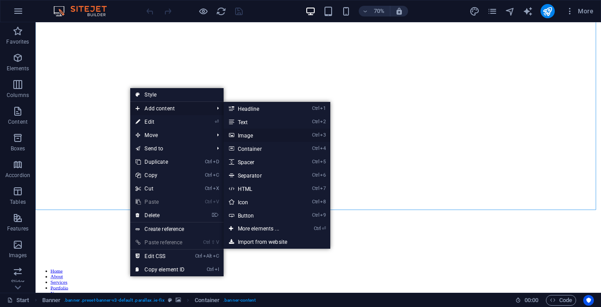
click at [244, 132] on link "Ctrl 3 Image" at bounding box center [260, 135] width 73 height 13
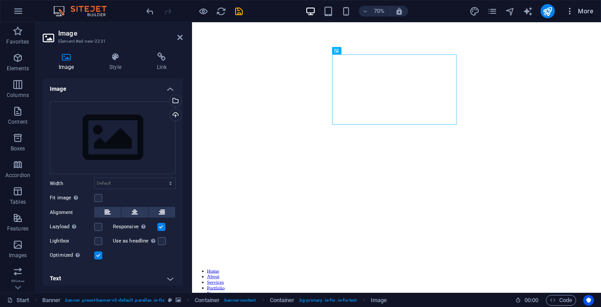
click at [582, 9] on span "More" at bounding box center [580, 11] width 28 height 9
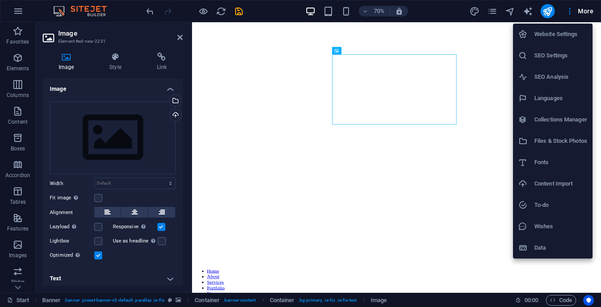
click at [19, 12] on div at bounding box center [300, 153] width 601 height 307
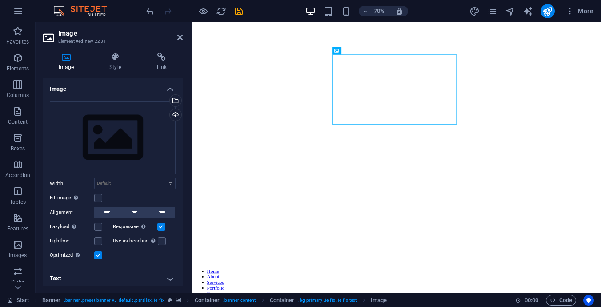
click at [19, 12] on icon "button" at bounding box center [18, 11] width 11 height 11
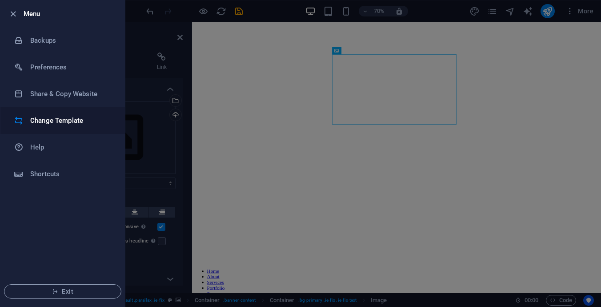
click at [53, 117] on h6 "Change Template" at bounding box center [71, 120] width 82 height 11
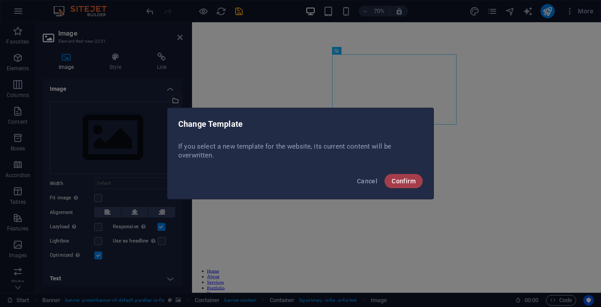
click at [406, 180] on span "Confirm" at bounding box center [404, 180] width 24 height 7
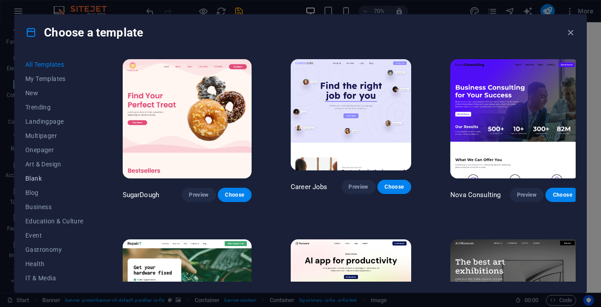
click at [35, 177] on span "Blank" at bounding box center [54, 178] width 58 height 7
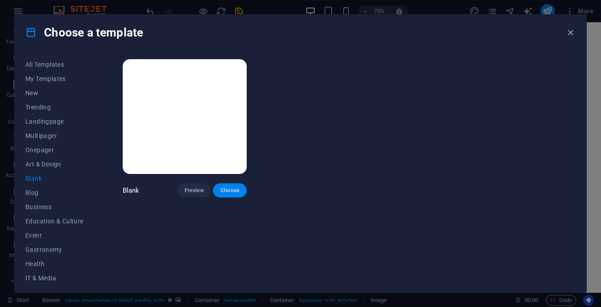
click at [234, 189] on span "Choose" at bounding box center [230, 190] width 20 height 7
checkbox input "false"
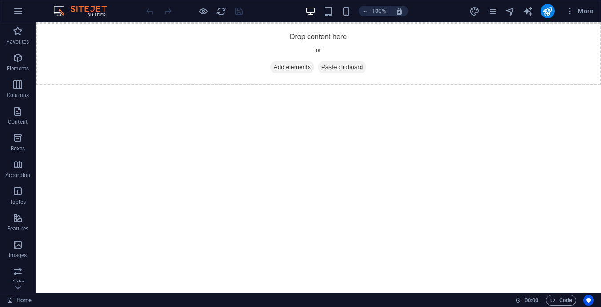
click at [270, 85] on html "Skip to main content Drop content here or Add elements Paste clipboard" at bounding box center [319, 53] width 566 height 63
drag, startPoint x: 289, startPoint y: 166, endPoint x: 131, endPoint y: 64, distance: 188.2
click at [284, 64] on span "Add elements" at bounding box center [292, 67] width 44 height 12
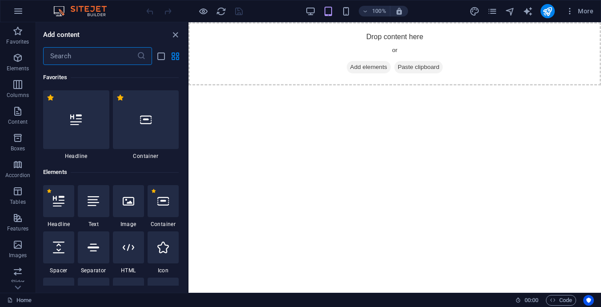
click at [260, 85] on html "Skip to main content Drop content here or Add elements Paste clipboard" at bounding box center [395, 53] width 413 height 63
click at [135, 198] on div at bounding box center [128, 201] width 31 height 32
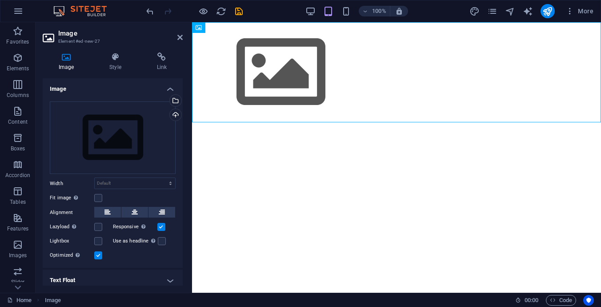
drag, startPoint x: 313, startPoint y: 77, endPoint x: 317, endPoint y: 142, distance: 64.6
click at [317, 122] on html "Skip to main content" at bounding box center [396, 72] width 409 height 100
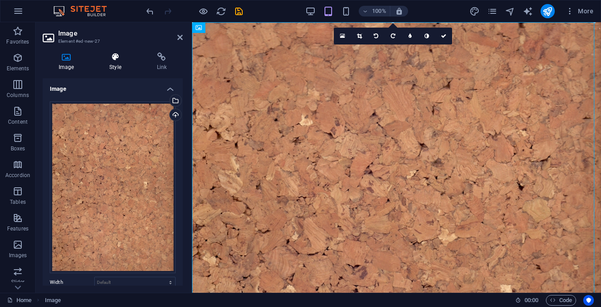
click at [117, 59] on icon at bounding box center [115, 56] width 44 height 9
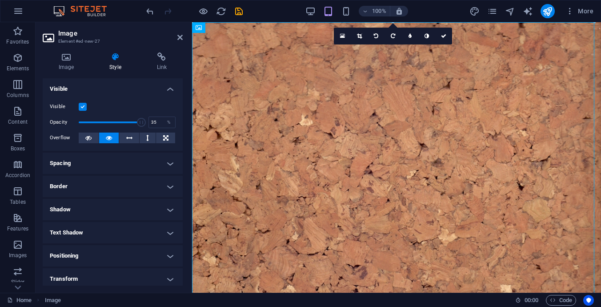
click at [100, 119] on span at bounding box center [110, 122] width 63 height 13
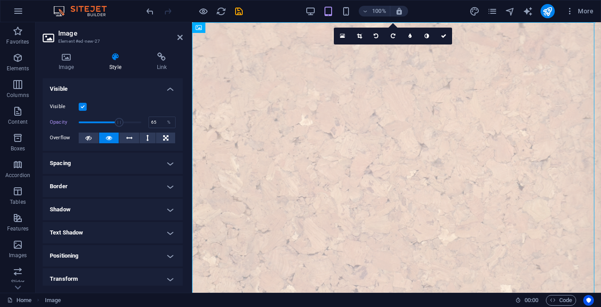
click at [118, 120] on span at bounding box center [110, 122] width 63 height 13
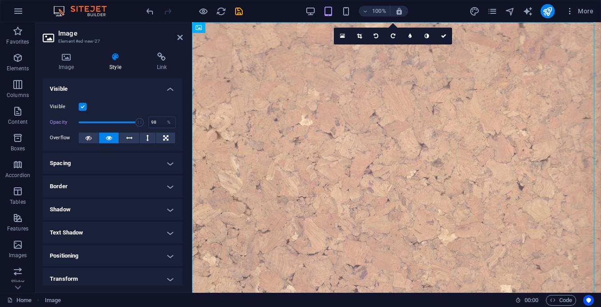
type input "100"
drag, startPoint x: 120, startPoint y: 122, endPoint x: 144, endPoint y: 125, distance: 24.6
click at [144, 125] on span at bounding box center [141, 122] width 9 height 9
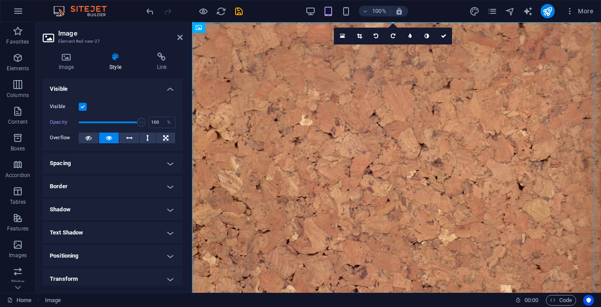
scroll to position [44, 0]
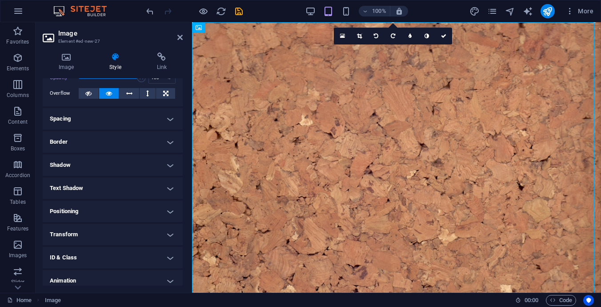
click at [118, 162] on h4 "Shadow" at bounding box center [113, 164] width 140 height 21
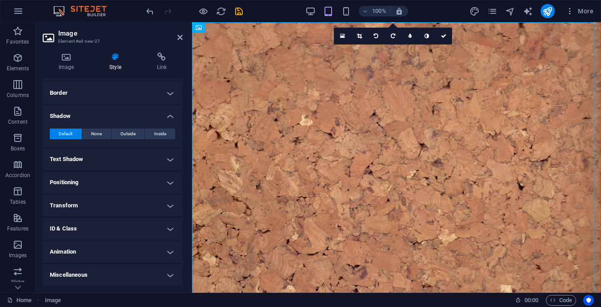
scroll to position [4, 0]
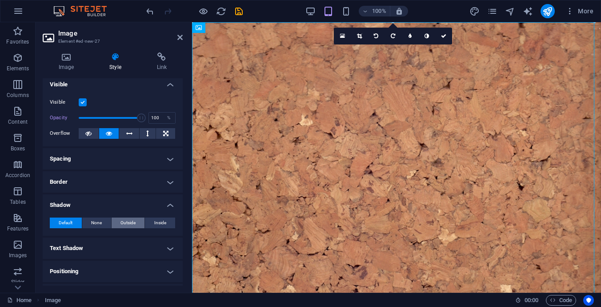
click at [121, 222] on span "Outside" at bounding box center [128, 222] width 15 height 11
type input "2"
type input "4"
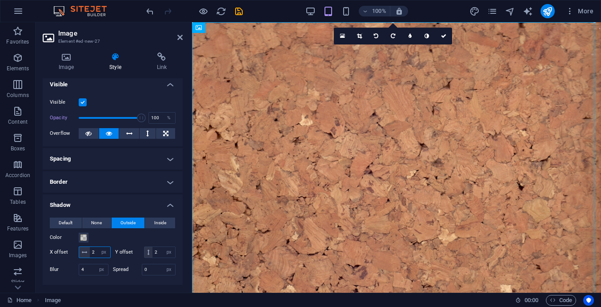
click at [110, 254] on input "2" at bounding box center [100, 252] width 20 height 11
click at [110, 253] on input "2" at bounding box center [100, 252] width 20 height 11
click at [101, 253] on input "2" at bounding box center [100, 252] width 20 height 11
click at [84, 253] on icon at bounding box center [84, 251] width 5 height 5
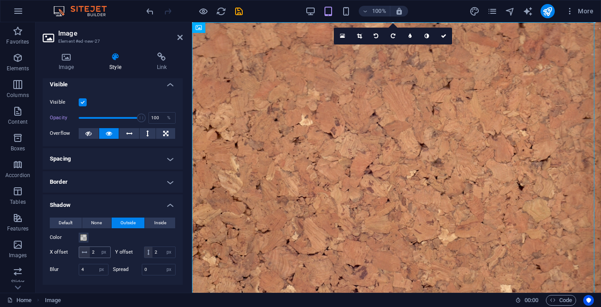
drag, startPoint x: 84, startPoint y: 252, endPoint x: 109, endPoint y: 254, distance: 25.9
click at [109, 254] on div "2 px rem vh vw" at bounding box center [95, 252] width 32 height 12
drag, startPoint x: 109, startPoint y: 254, endPoint x: 106, endPoint y: 225, distance: 29.5
click at [106, 225] on div "Default None Outside Inside Color X offset 2 px rem vh vw Y offset 2 px rem vh …" at bounding box center [113, 247] width 126 height 60
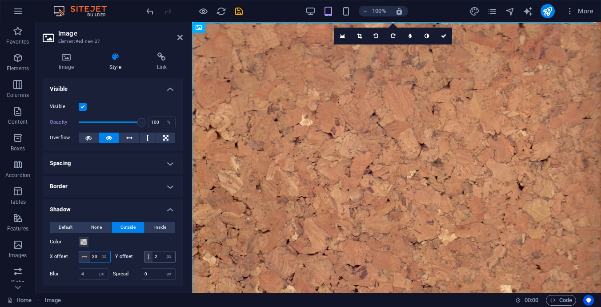
scroll to position [133, 0]
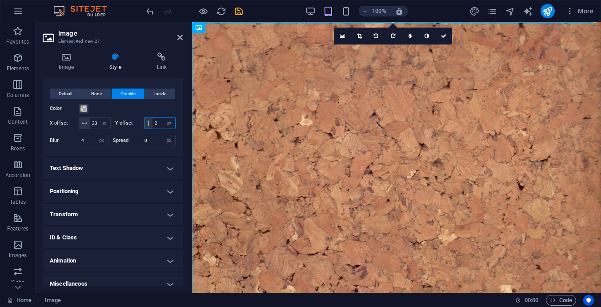
drag, startPoint x: 100, startPoint y: 135, endPoint x: 118, endPoint y: 138, distance: 18.1
click at [153, 129] on input "2" at bounding box center [164, 123] width 23 height 11
drag, startPoint x: 101, startPoint y: 122, endPoint x: 88, endPoint y: 123, distance: 13.8
click at [88, 123] on div "23 px rem vh vw" at bounding box center [95, 123] width 32 height 12
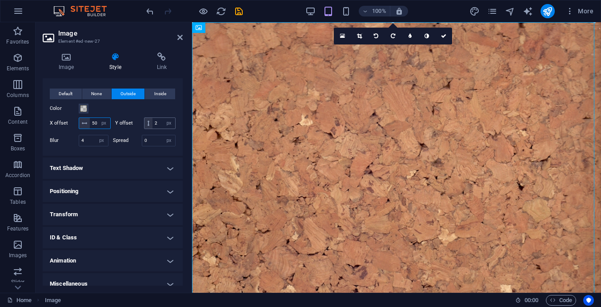
type input "50"
drag, startPoint x: 96, startPoint y: 133, endPoint x: 87, endPoint y: 134, distance: 9.3
click at [144, 129] on div "2 px rem vh vw" at bounding box center [160, 123] width 32 height 12
type input "50"
click at [442, 36] on icon at bounding box center [443, 35] width 5 height 5
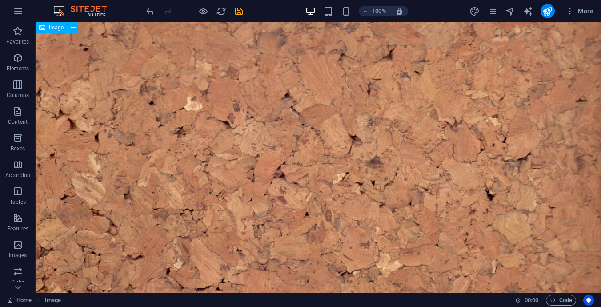
scroll to position [0, 0]
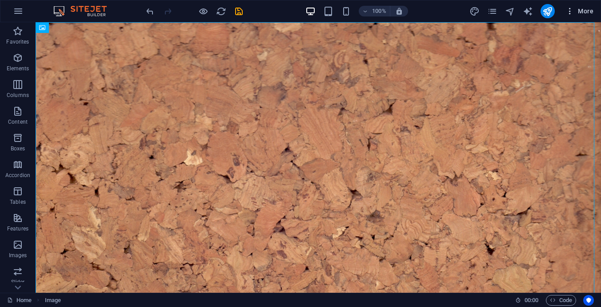
click at [567, 12] on icon "button" at bounding box center [570, 11] width 9 height 9
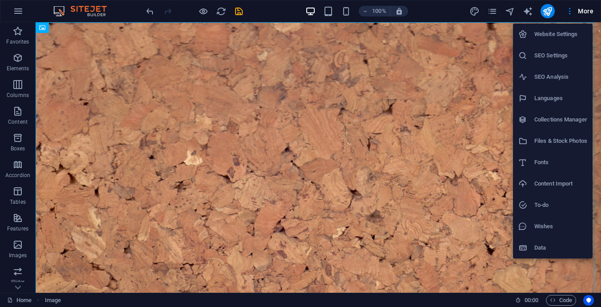
drag, startPoint x: 151, startPoint y: 106, endPoint x: 161, endPoint y: 82, distance: 25.7
click at [161, 82] on div at bounding box center [300, 153] width 601 height 307
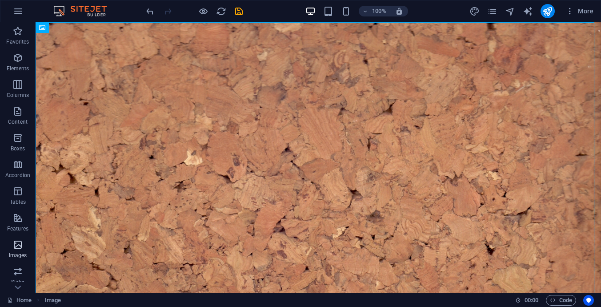
click at [15, 247] on icon "button" at bounding box center [17, 244] width 11 height 11
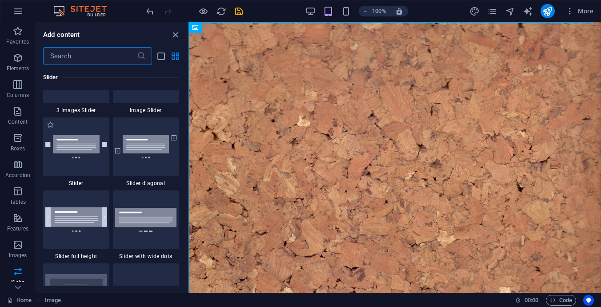
scroll to position [4998, 0]
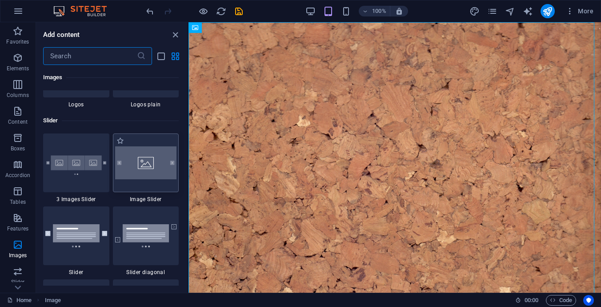
click at [132, 168] on img at bounding box center [146, 162] width 62 height 33
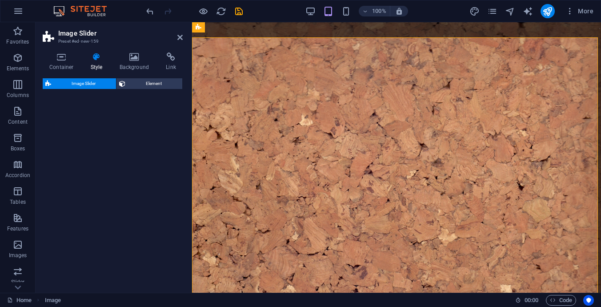
select select "rem"
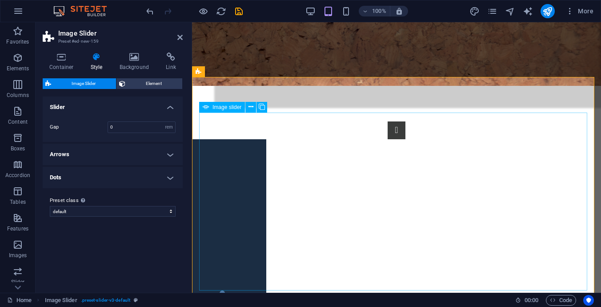
scroll to position [533, 0]
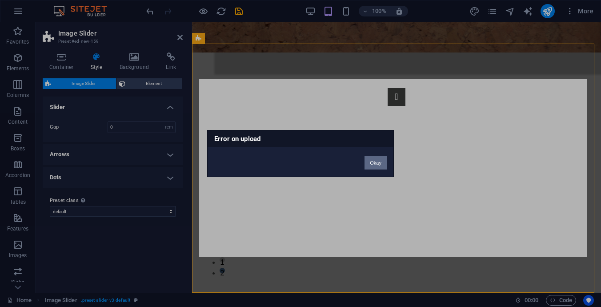
click at [378, 161] on button "Okay" at bounding box center [376, 162] width 22 height 13
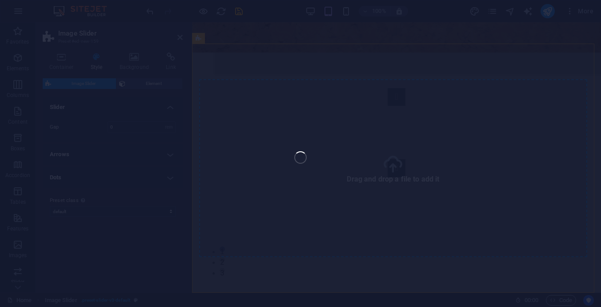
select select "px"
select select "ms"
select select "s"
select select "progressive"
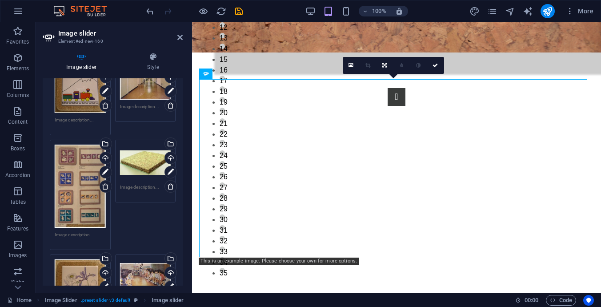
scroll to position [1182, 0]
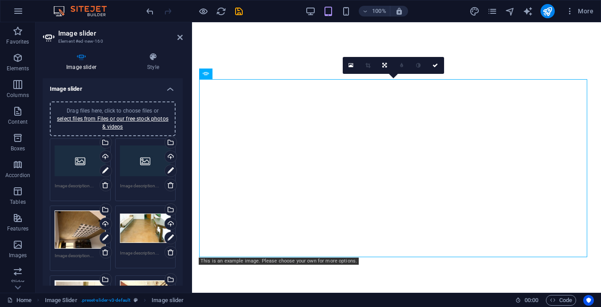
select select "px"
select select "ms"
select select "s"
select select "progressive"
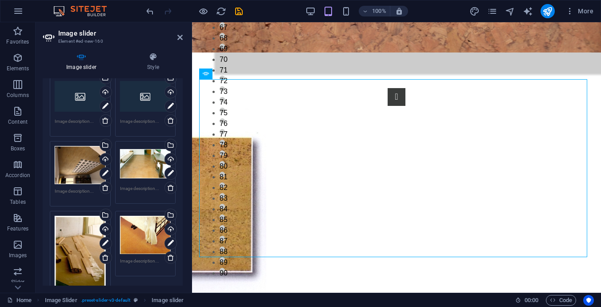
scroll to position [20, 0]
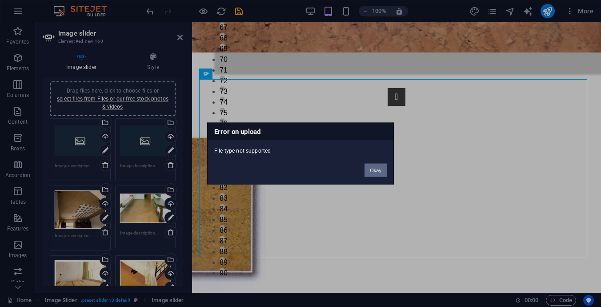
click at [378, 169] on button "Okay" at bounding box center [376, 170] width 22 height 13
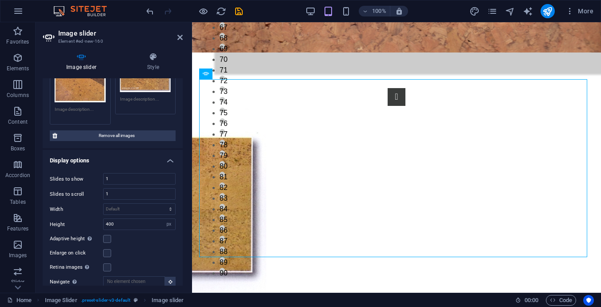
scroll to position [4244, 0]
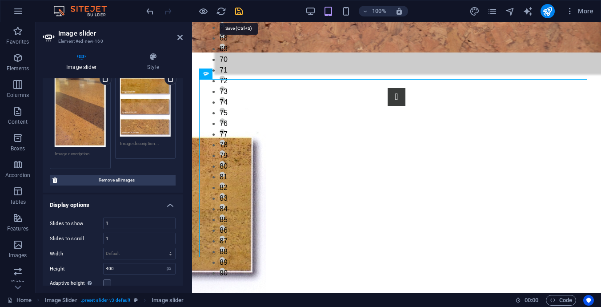
click at [240, 9] on icon "save" at bounding box center [239, 11] width 10 height 10
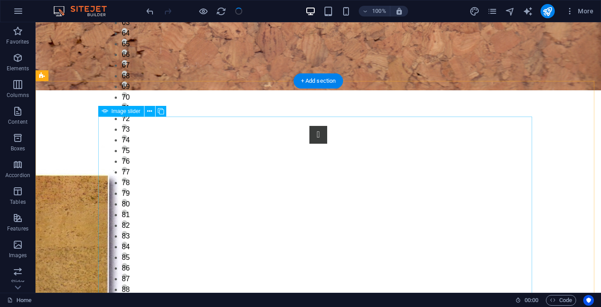
scroll to position [748, 0]
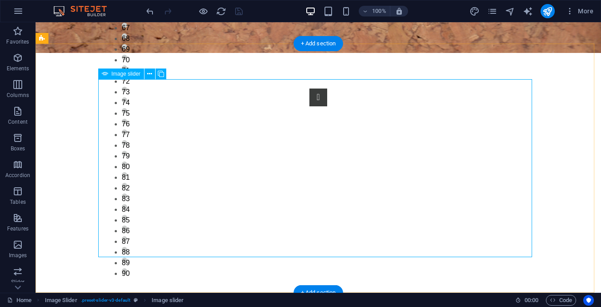
click at [309, 106] on button "Image Slider" at bounding box center [318, 97] width 18 height 18
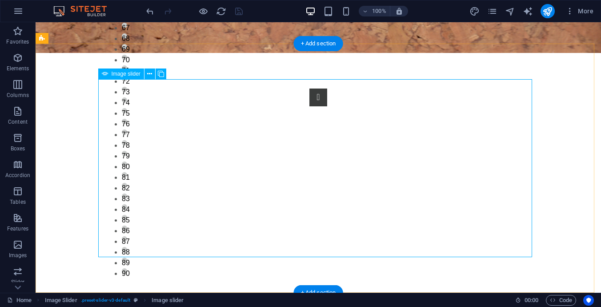
click at [309, 106] on button "Image Slider" at bounding box center [318, 97] width 18 height 18
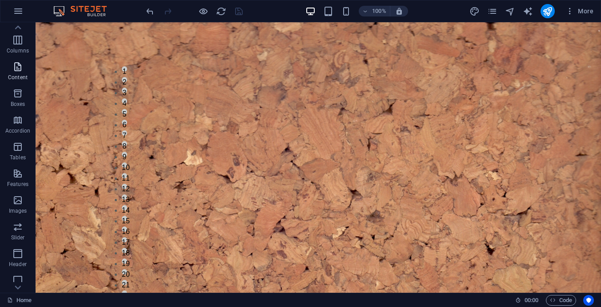
scroll to position [0, 0]
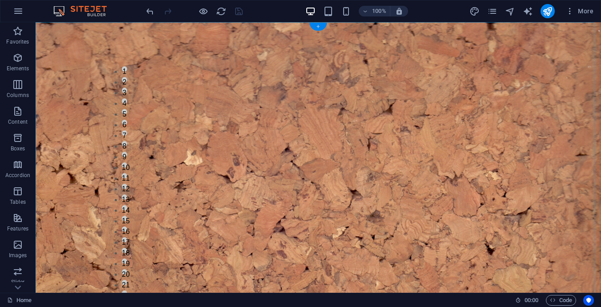
click at [316, 27] on div "+" at bounding box center [317, 27] width 17 height 8
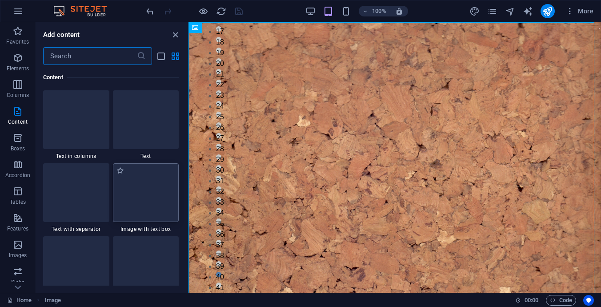
scroll to position [1600, 0]
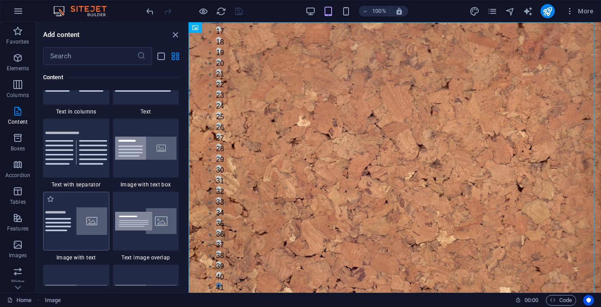
click at [69, 223] on img at bounding box center [76, 221] width 62 height 28
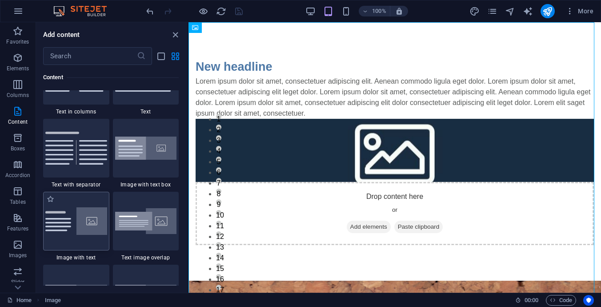
select select "rem"
select select "px"
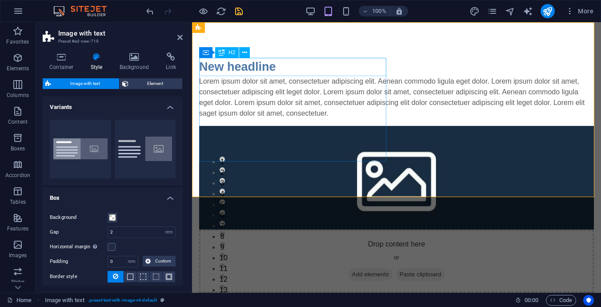
click at [279, 68] on div "New headline" at bounding box center [396, 67] width 395 height 18
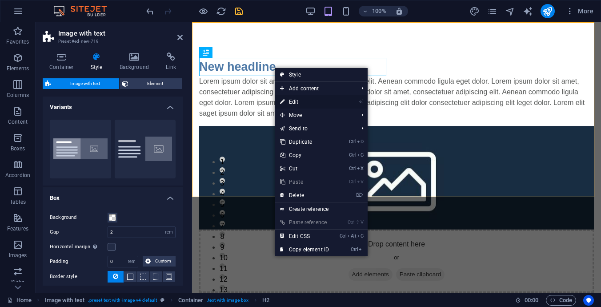
click at [292, 101] on link "⏎ Edit" at bounding box center [305, 101] width 60 height 13
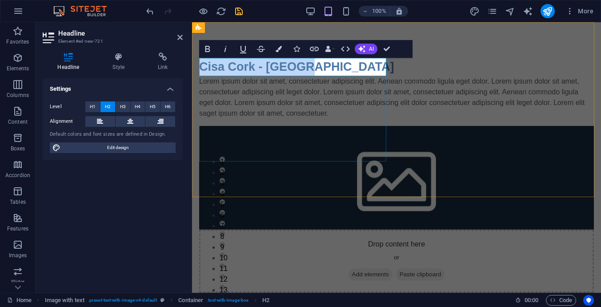
drag, startPoint x: 303, startPoint y: 65, endPoint x: 202, endPoint y: 66, distance: 101.4
click at [202, 66] on h2 "Cisa Cork - [GEOGRAPHIC_DATA]" at bounding box center [396, 67] width 395 height 18
click at [205, 48] on icon "button" at bounding box center [207, 49] width 5 height 6
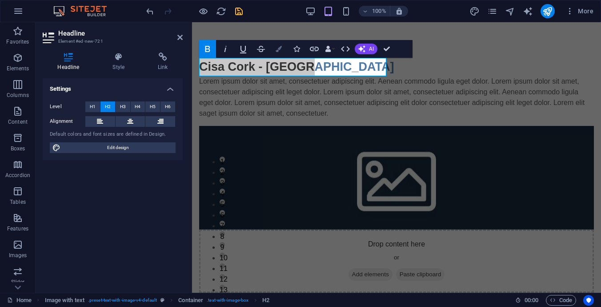
click at [280, 48] on icon "button" at bounding box center [279, 49] width 6 height 6
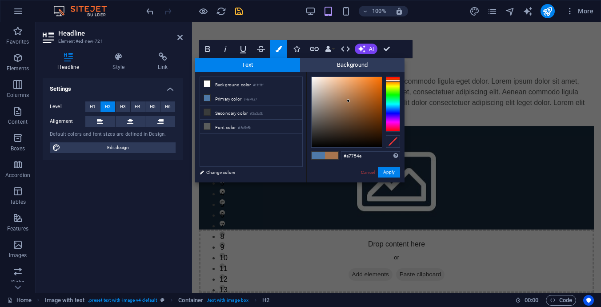
click at [393, 80] on div at bounding box center [393, 103] width 14 height 55
click at [354, 92] on div at bounding box center [347, 112] width 70 height 70
type input "#e58334"
drag, startPoint x: 355, startPoint y: 90, endPoint x: 366, endPoint y: 84, distance: 12.4
click at [366, 84] on div at bounding box center [347, 112] width 70 height 70
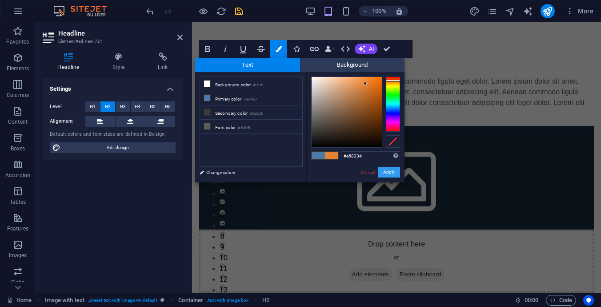
click at [390, 169] on button "Apply" at bounding box center [389, 172] width 22 height 11
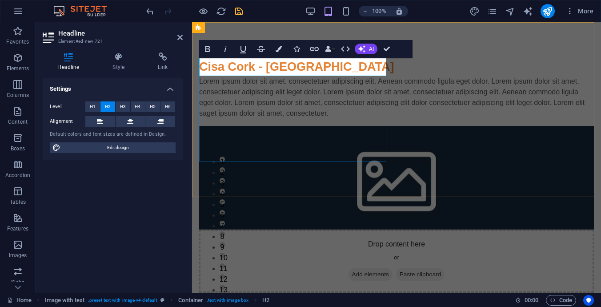
click at [307, 67] on h2 "Cisa Cork - [GEOGRAPHIC_DATA]" at bounding box center [396, 67] width 395 height 18
click at [488, 229] on div "Drop content here or Add elements Paste clipboard" at bounding box center [396, 260] width 395 height 63
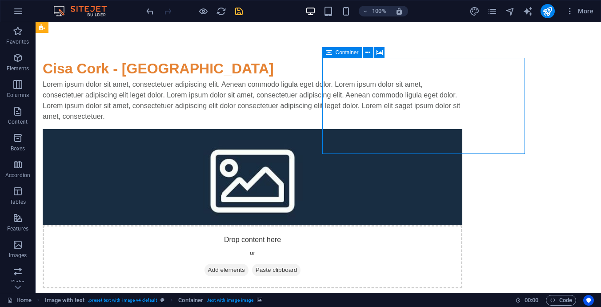
click at [410, 225] on div "Drop content here or Add elements Paste clipboard" at bounding box center [253, 256] width 420 height 63
click at [406, 225] on div "Drop content here or Add elements Paste clipboard" at bounding box center [253, 256] width 420 height 63
click at [249, 264] on span "Add elements" at bounding box center [227, 270] width 44 height 12
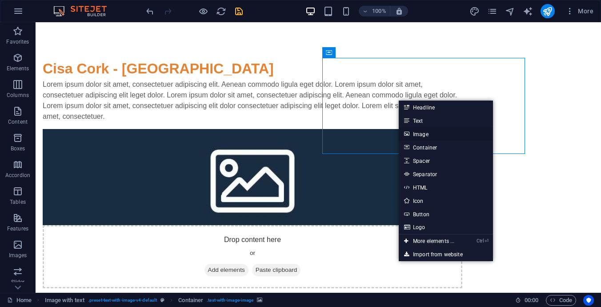
click at [420, 133] on link "Image" at bounding box center [446, 133] width 94 height 13
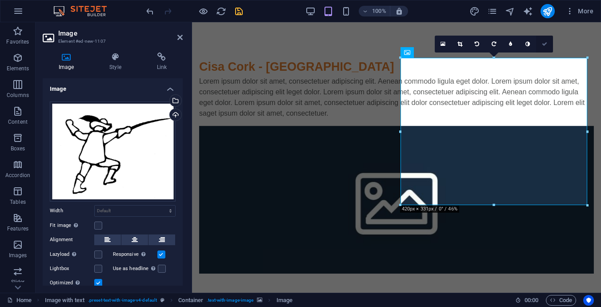
click at [546, 41] on icon at bounding box center [544, 43] width 5 height 5
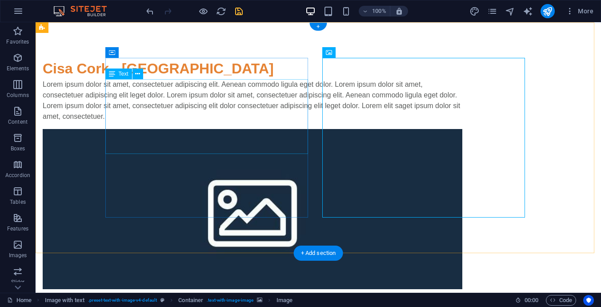
click at [221, 122] on div "Lorem ipsum dolor sit amet, consectetuer adipiscing elit. Aenean commodo ligula…" at bounding box center [253, 100] width 420 height 43
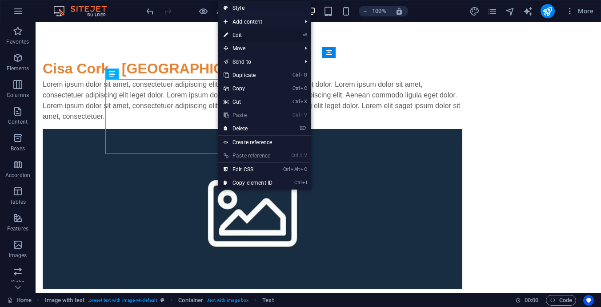
click at [237, 33] on link "⏎ Edit" at bounding box center [248, 34] width 60 height 13
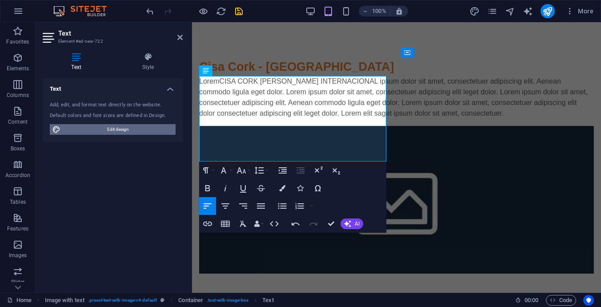
scroll to position [18, 3]
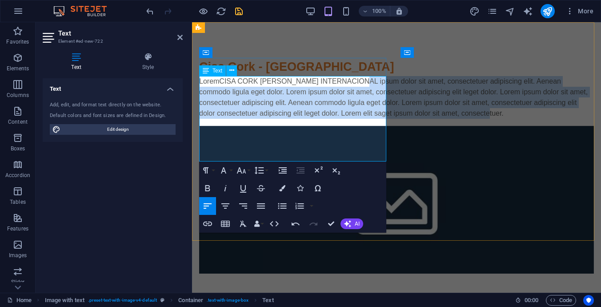
drag, startPoint x: 382, startPoint y: 156, endPoint x: 357, endPoint y: 85, distance: 75.5
click at [357, 85] on p "LoremCISA CORK ROBINSON INTERNACIONAL ipsum dolor sit amet, consectetuer adipis…" at bounding box center [396, 97] width 395 height 43
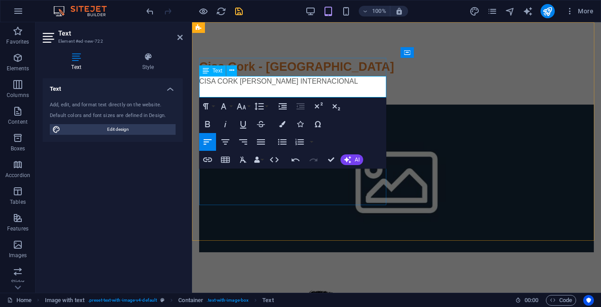
click at [332, 81] on p "CISA CORK [PERSON_NAME] INTERNACIONAL" at bounding box center [396, 81] width 395 height 11
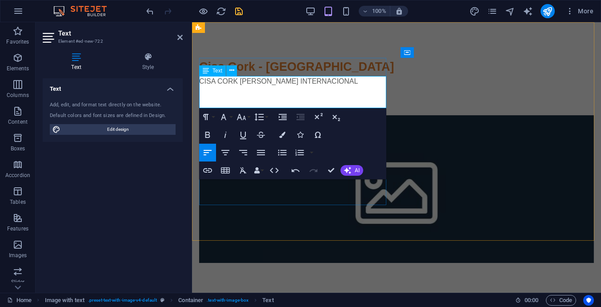
click at [211, 86] on p "CISA CORK [PERSON_NAME] INTERNACIONAL" at bounding box center [396, 81] width 395 height 11
click at [342, 82] on p "CISA CORK [PERSON_NAME] INTERNACIONAL" at bounding box center [396, 81] width 395 height 11
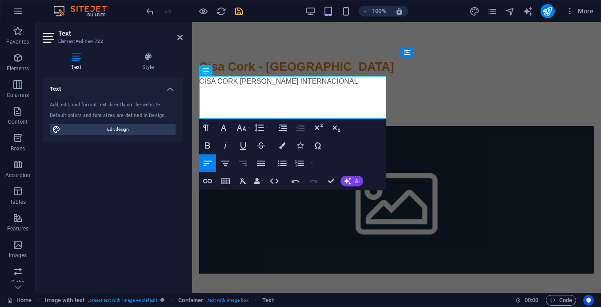
scroll to position [0, 4]
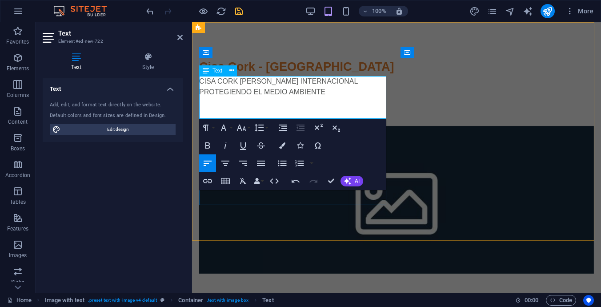
click at [320, 96] on p "PROTEGIENDO EL MEDIO AMBIENTE" at bounding box center [396, 92] width 395 height 11
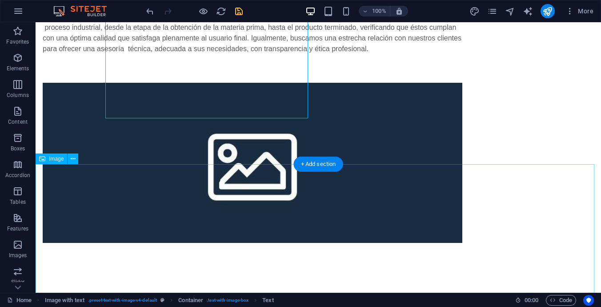
scroll to position [222, 0]
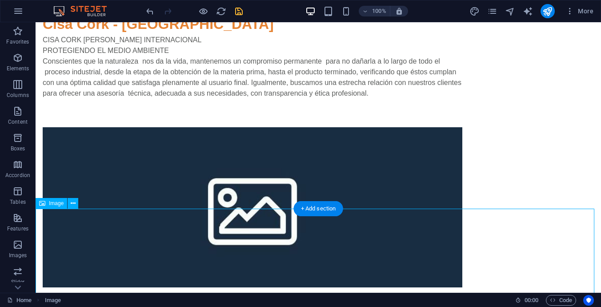
scroll to position [89, 0]
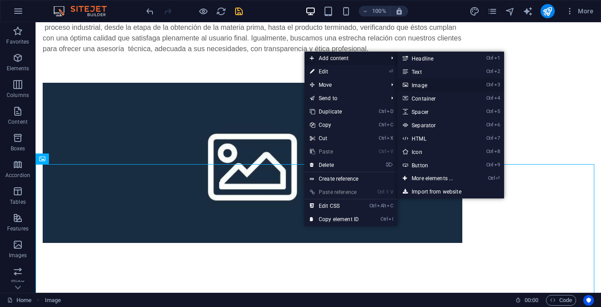
click at [426, 80] on link "Ctrl 3 Image" at bounding box center [434, 84] width 73 height 13
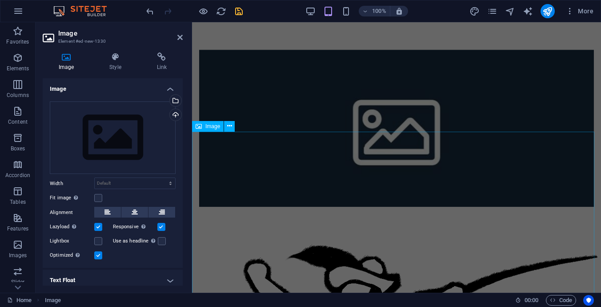
scroll to position [0, 0]
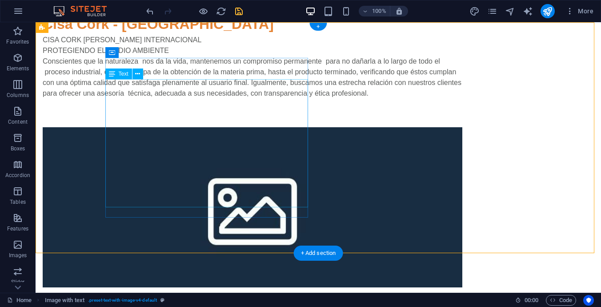
scroll to position [89, 0]
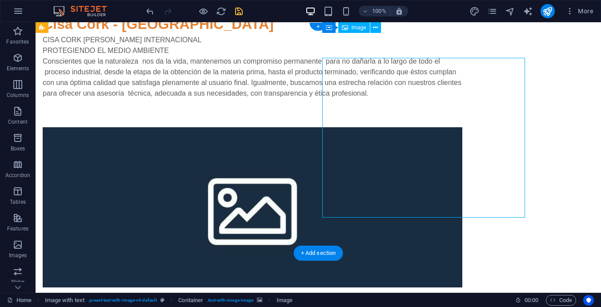
scroll to position [0, 0]
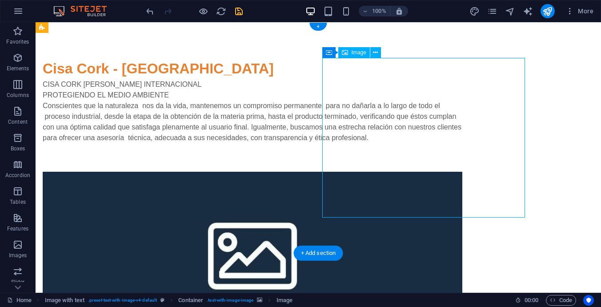
click at [356, 56] on div "Image" at bounding box center [354, 52] width 32 height 11
click at [378, 51] on icon at bounding box center [375, 52] width 5 height 9
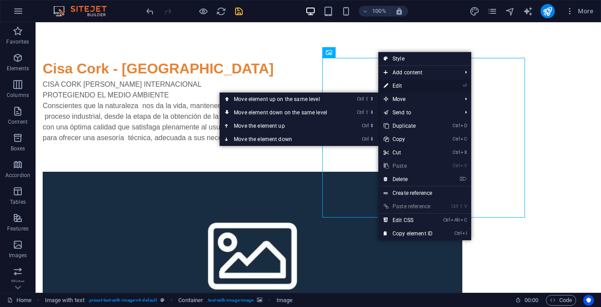
click at [404, 84] on link "⏎ Edit" at bounding box center [408, 85] width 60 height 13
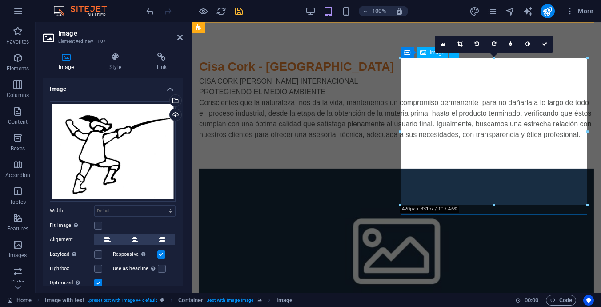
drag, startPoint x: 685, startPoint y: 226, endPoint x: 491, endPoint y: 197, distance: 196.0
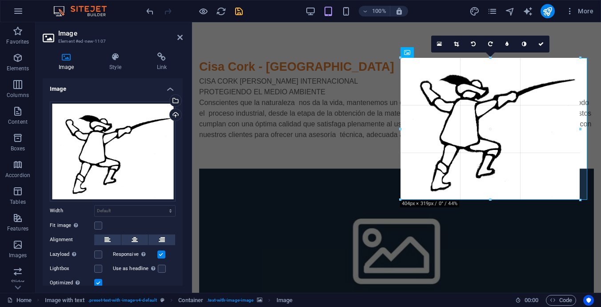
drag, startPoint x: 494, startPoint y: 205, endPoint x: 494, endPoint y: 198, distance: 6.2
type input "403"
select select "px"
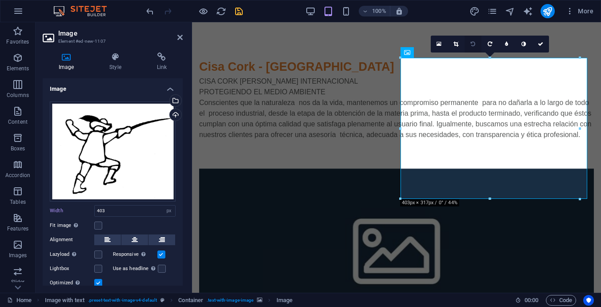
click at [473, 45] on icon at bounding box center [473, 43] width 4 height 5
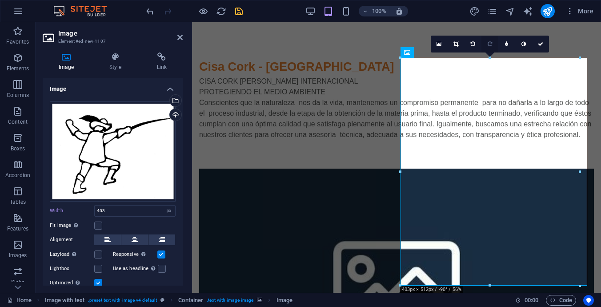
click at [491, 41] on link at bounding box center [490, 44] width 17 height 17
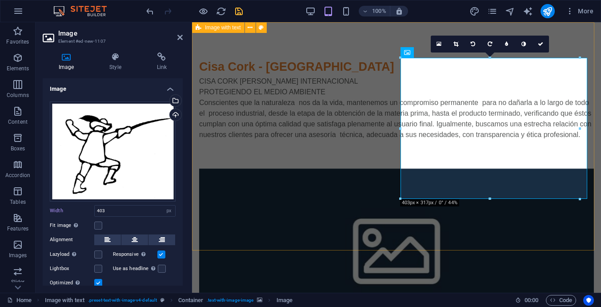
click at [299, 40] on div "Cisa Cork - México CISA CORK ROBINSON INTERNACIONAL PROTEGIENDO EL MEDIO AMBIEN…" at bounding box center [396, 262] width 409 height 480
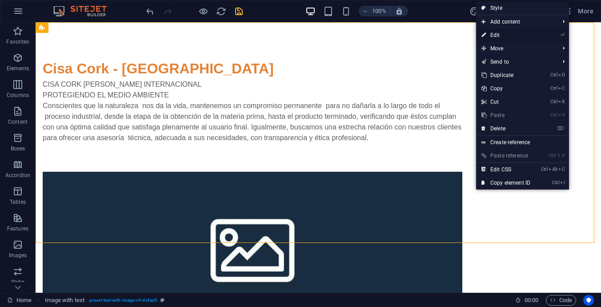
click at [489, 32] on link "⏎ Edit" at bounding box center [506, 34] width 60 height 13
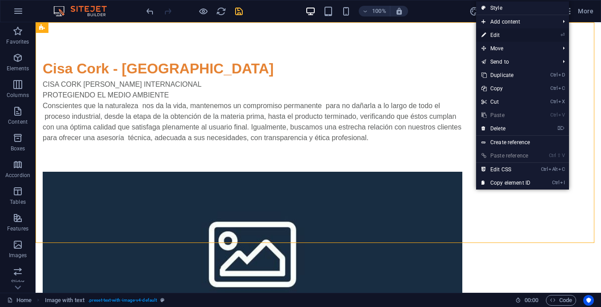
select select "rem"
select select "px"
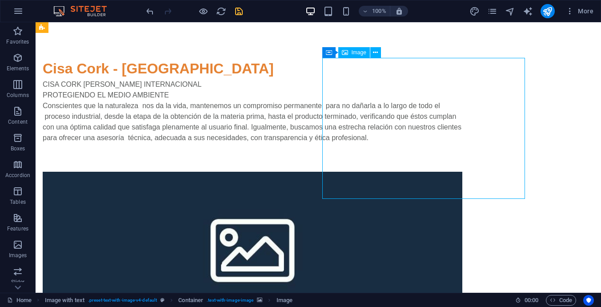
drag, startPoint x: 490, startPoint y: 126, endPoint x: 493, endPoint y: 130, distance: 4.8
drag, startPoint x: 485, startPoint y: 140, endPoint x: 524, endPoint y: 153, distance: 41.8
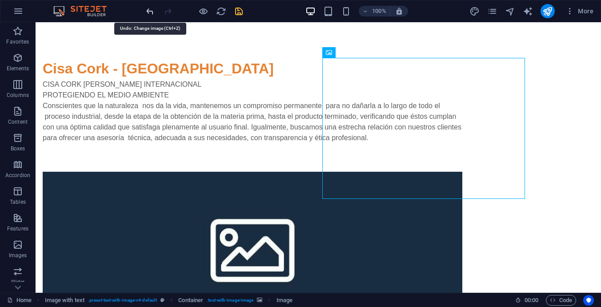
click at [149, 10] on icon "undo" at bounding box center [150, 11] width 10 height 10
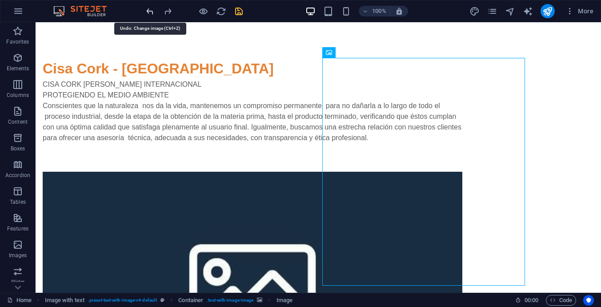
click at [149, 10] on icon "undo" at bounding box center [150, 11] width 10 height 10
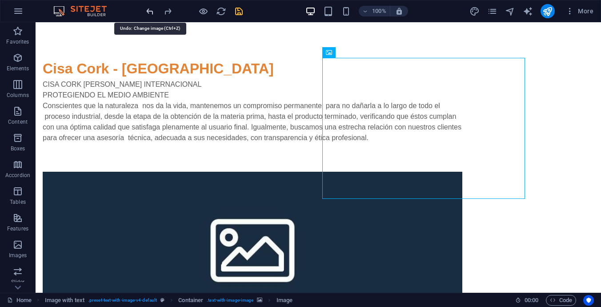
click at [149, 10] on icon "undo" at bounding box center [150, 11] width 10 height 10
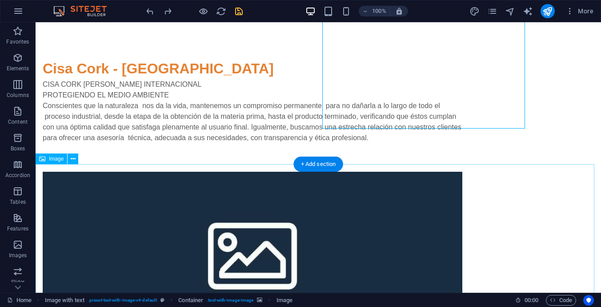
scroll to position [89, 0]
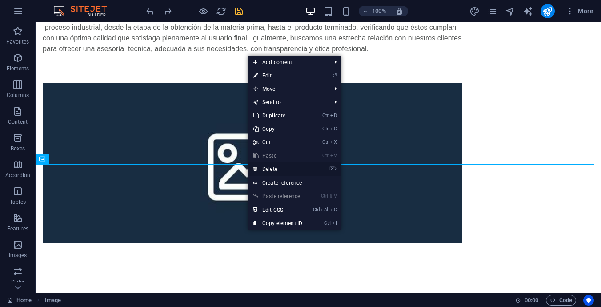
click at [277, 168] on link "⌦ Delete" at bounding box center [278, 168] width 60 height 13
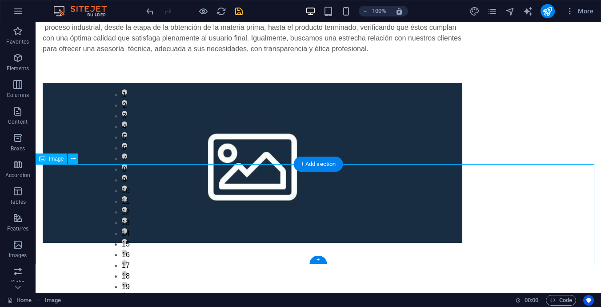
click at [51, 160] on span "Image" at bounding box center [56, 158] width 15 height 5
click at [73, 160] on icon at bounding box center [73, 158] width 5 height 9
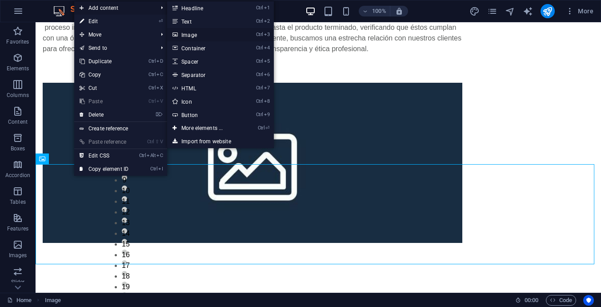
click at [198, 33] on link "Ctrl 3 Image" at bounding box center [203, 34] width 73 height 13
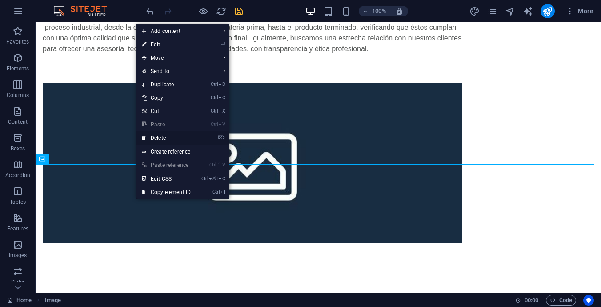
click at [165, 134] on link "⌦ Delete" at bounding box center [167, 137] width 60 height 13
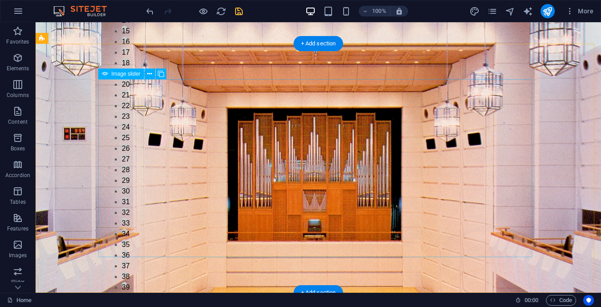
scroll to position [801, 0]
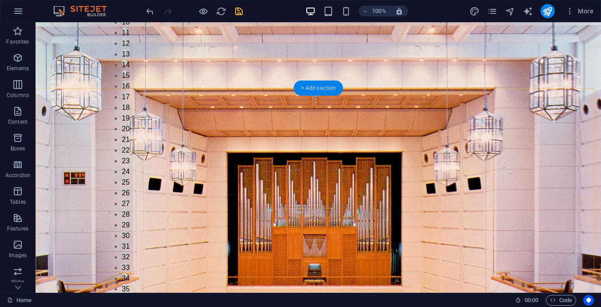
click at [317, 86] on div "+ Add section" at bounding box center [318, 87] width 49 height 15
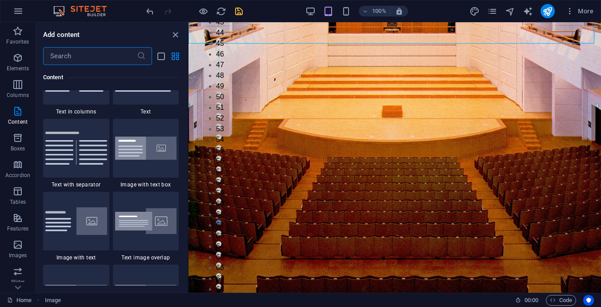
scroll to position [1467, 0]
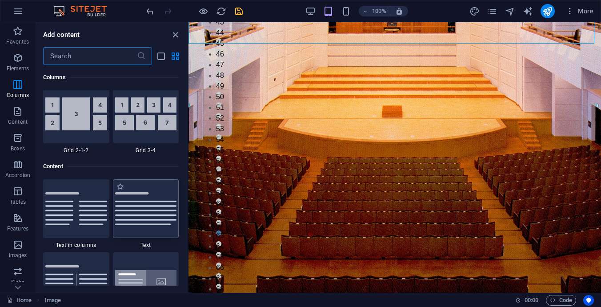
click at [141, 209] on img at bounding box center [146, 208] width 62 height 33
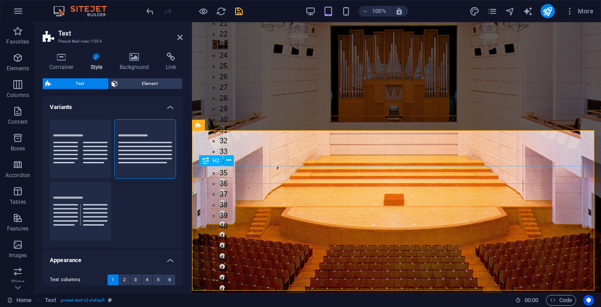
scroll to position [623, 0]
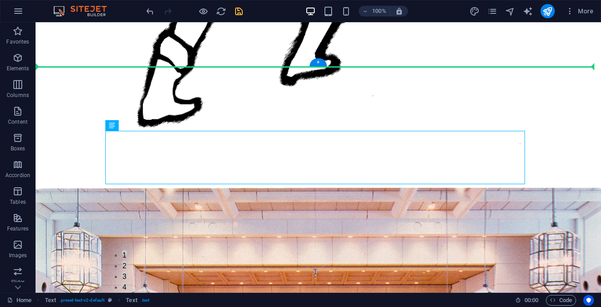
scroll to position [823, 0]
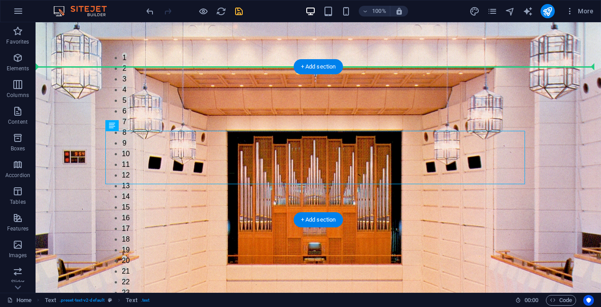
drag, startPoint x: 85, startPoint y: 204, endPoint x: 229, endPoint y: 177, distance: 146.6
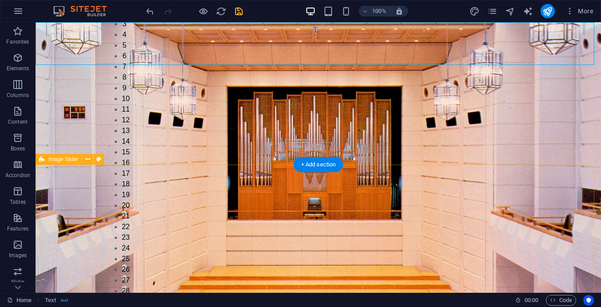
scroll to position [778, 0]
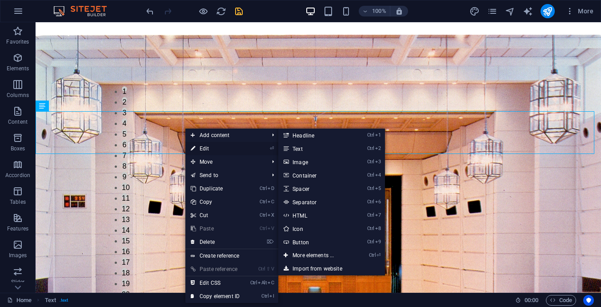
click at [201, 147] on link "⏎ Edit" at bounding box center [215, 148] width 60 height 13
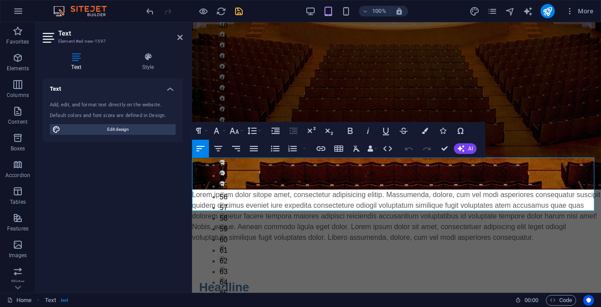
scroll to position [551, 0]
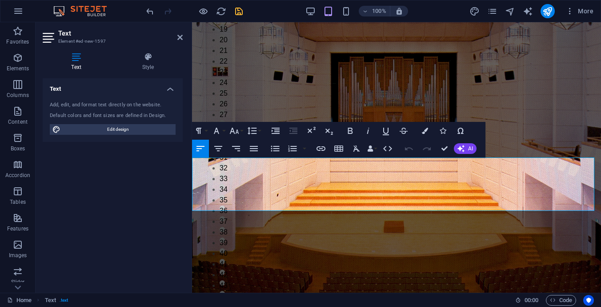
drag, startPoint x: 577, startPoint y: 205, endPoint x: 193, endPoint y: 166, distance: 386.2
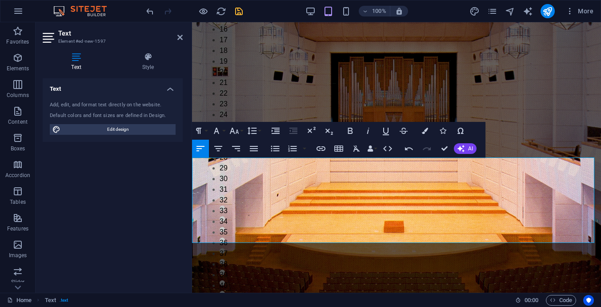
scroll to position [5159, 0]
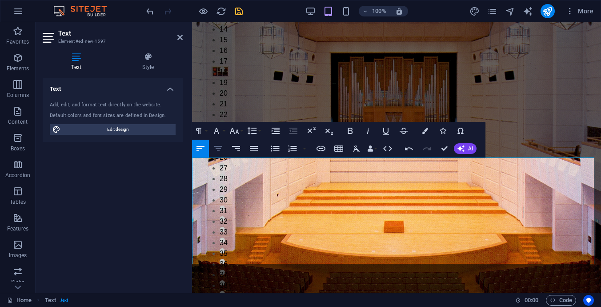
scroll to position [0, 3]
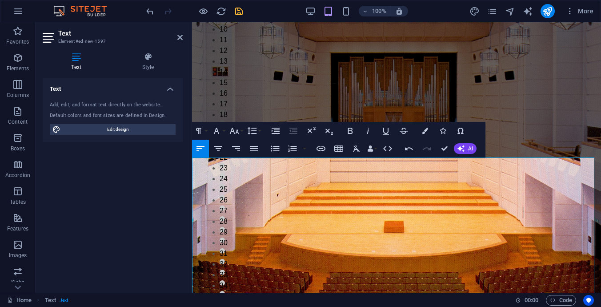
scroll to position [684, 0]
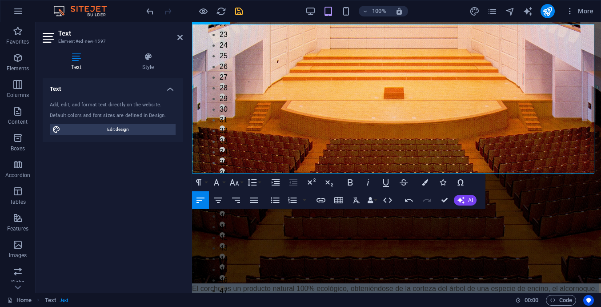
drag, startPoint x: 293, startPoint y: 157, endPoint x: 193, endPoint y: 31, distance: 160.8
click at [255, 201] on icon "button" at bounding box center [254, 200] width 11 height 11
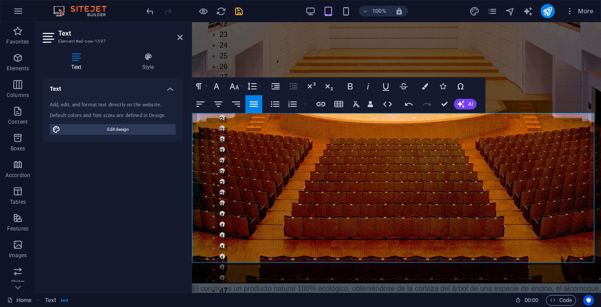
scroll to position [595, 0]
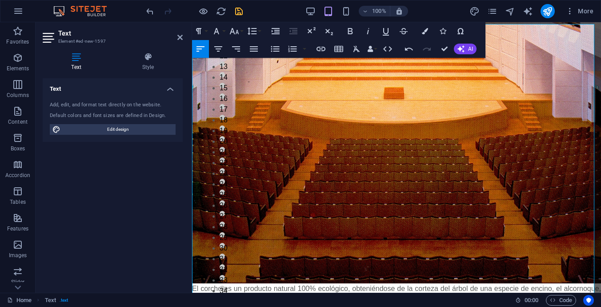
scroll to position [818, 0]
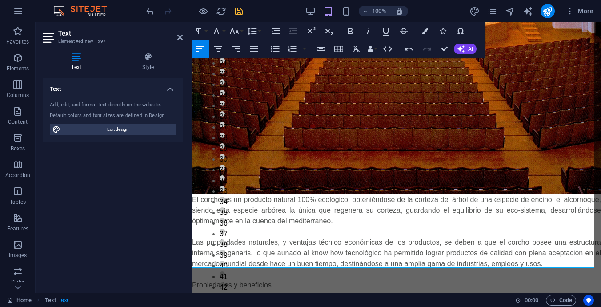
scroll to position [729, 0]
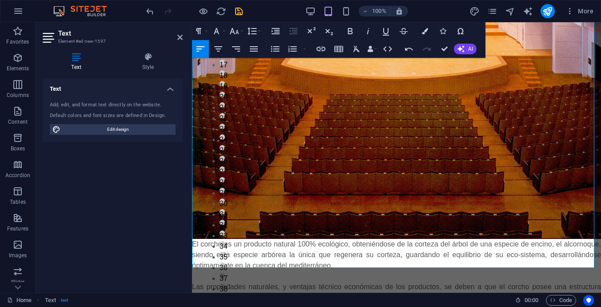
drag, startPoint x: 261, startPoint y: 151, endPoint x: 269, endPoint y: 187, distance: 37.4
drag, startPoint x: 261, startPoint y: 240, endPoint x: 194, endPoint y: 72, distance: 181.4
click at [253, 48] on icon "button" at bounding box center [254, 49] width 11 height 11
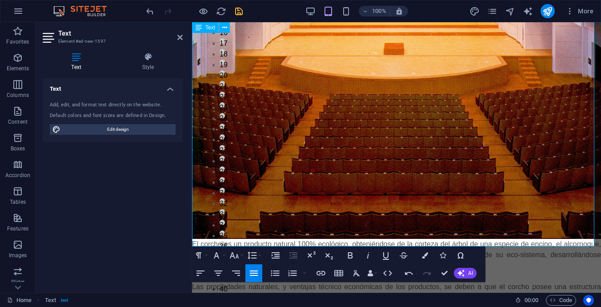
scroll to position [0, 3]
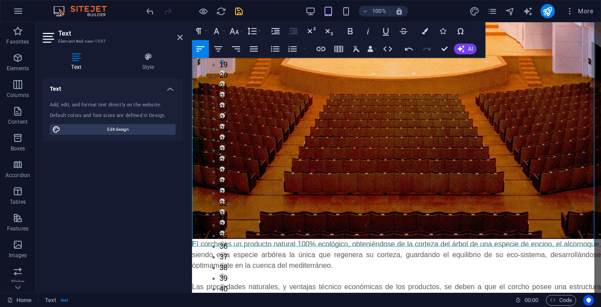
scroll to position [21468, 0]
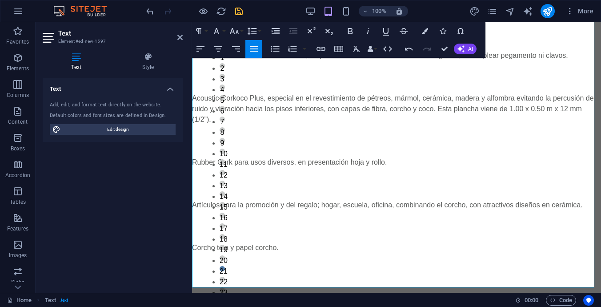
scroll to position [1618, 0]
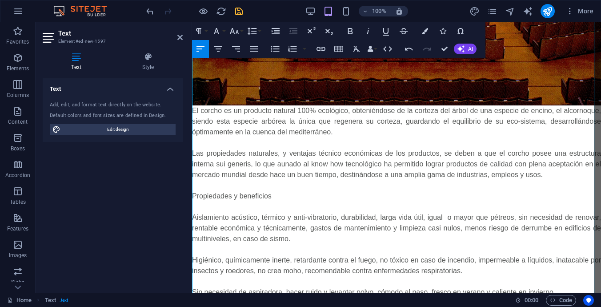
scroll to position [818, 0]
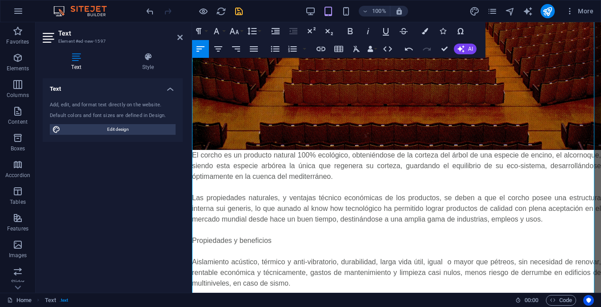
drag, startPoint x: 417, startPoint y: 214, endPoint x: 194, endPoint y: 132, distance: 237.6
click at [256, 48] on icon "button" at bounding box center [254, 49] width 11 height 11
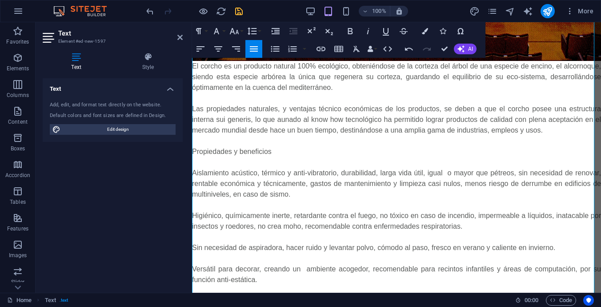
scroll to position [951, 0]
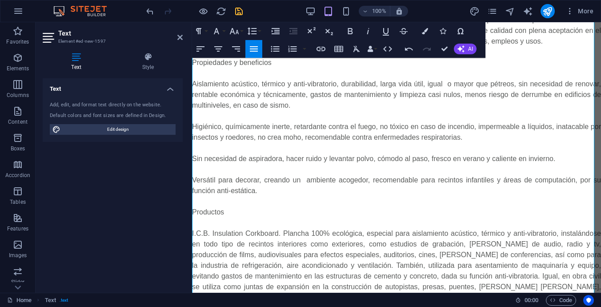
scroll to position [951, 0]
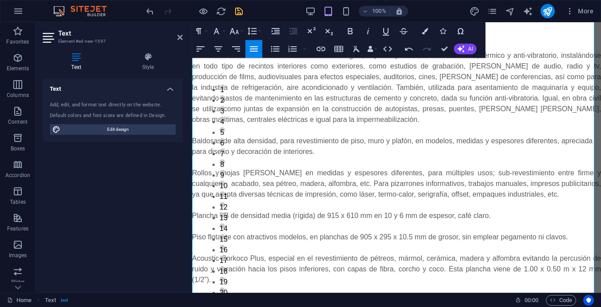
scroll to position [1218, 0]
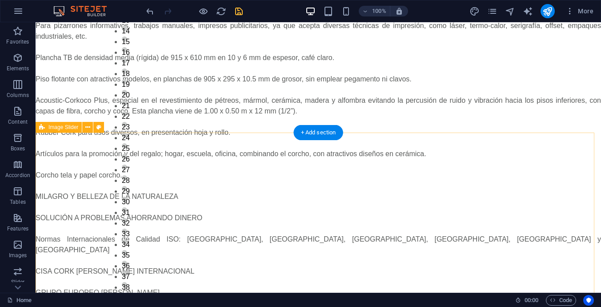
scroll to position [1623, 0]
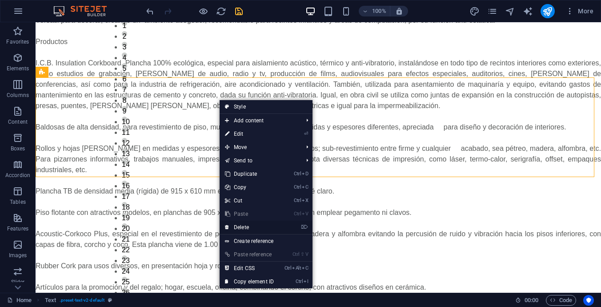
click at [239, 227] on link "⌦ Delete" at bounding box center [250, 227] width 60 height 13
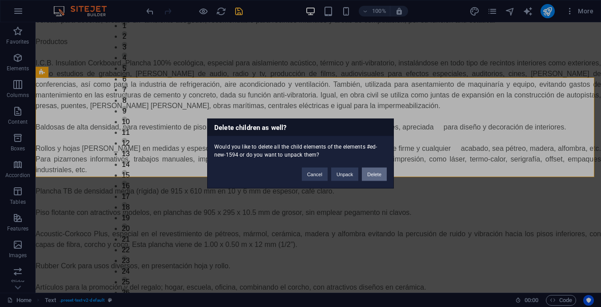
click at [374, 170] on button "Delete" at bounding box center [374, 174] width 25 height 13
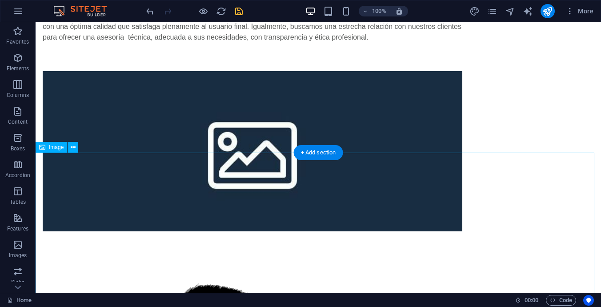
scroll to position [0, 0]
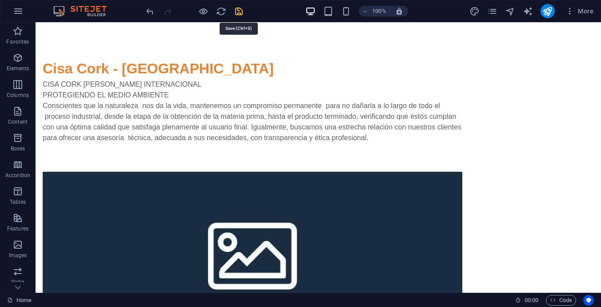
click at [238, 10] on icon "save" at bounding box center [239, 11] width 10 height 10
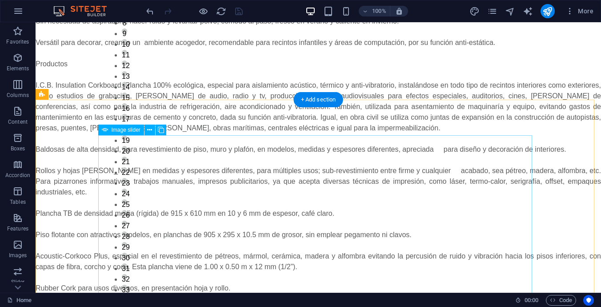
scroll to position [1657, 0]
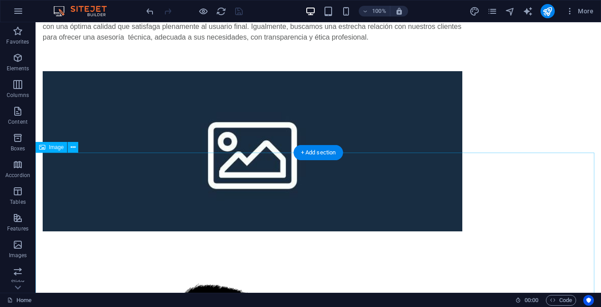
scroll to position [12, 0]
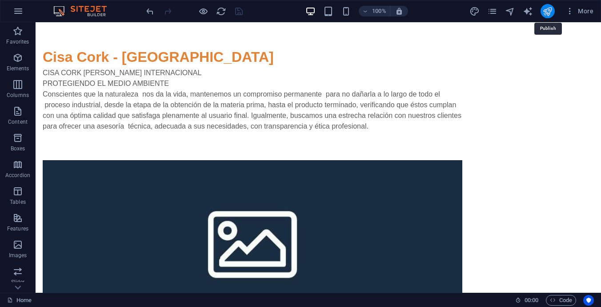
click at [548, 9] on icon "publish" at bounding box center [547, 11] width 10 height 10
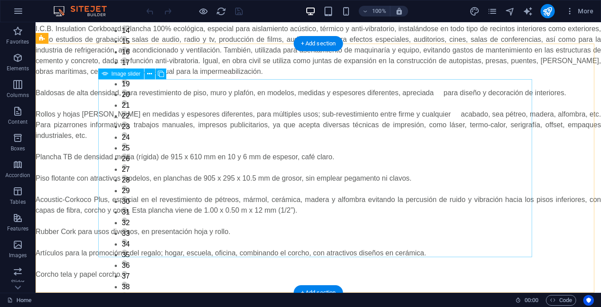
scroll to position [1523, 0]
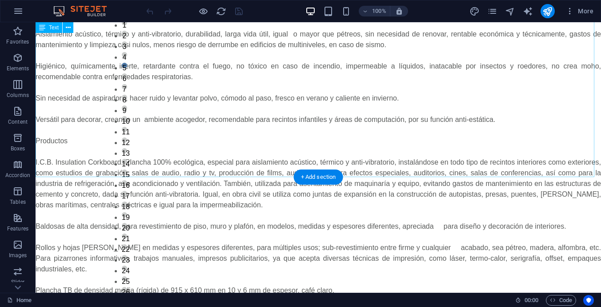
drag, startPoint x: 257, startPoint y: 149, endPoint x: 194, endPoint y: 149, distance: 62.3
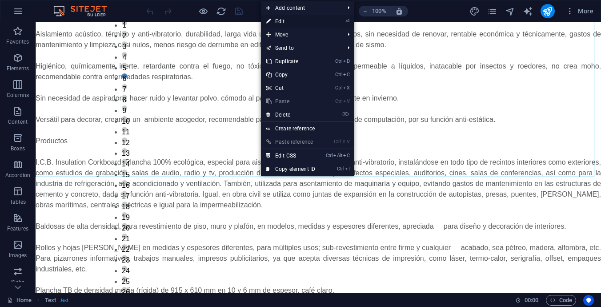
click at [284, 20] on link "⏎ Edit" at bounding box center [291, 21] width 60 height 13
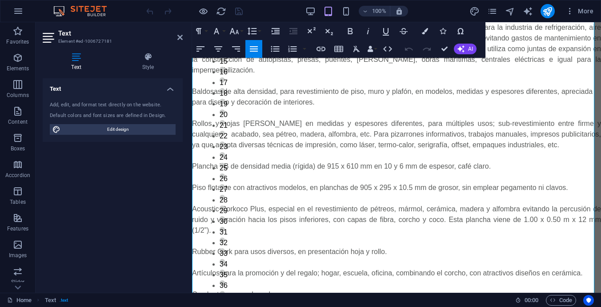
scroll to position [1312, 0]
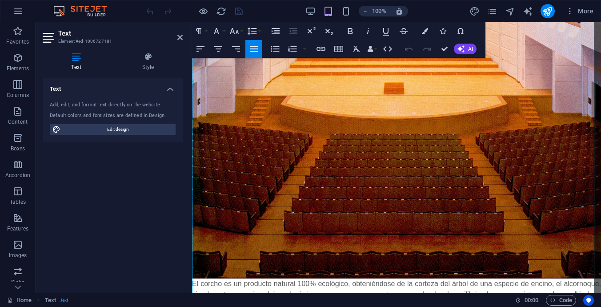
scroll to position [556, 0]
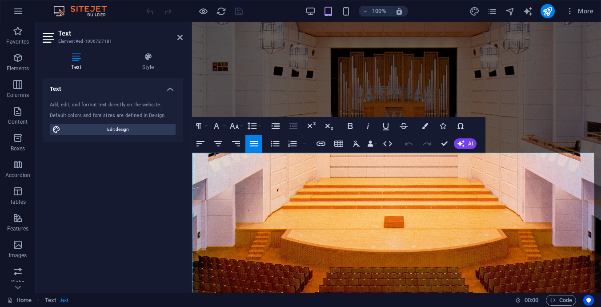
drag, startPoint x: 414, startPoint y: 253, endPoint x: 193, endPoint y: 158, distance: 241.4
click at [255, 141] on icon "button" at bounding box center [254, 143] width 11 height 11
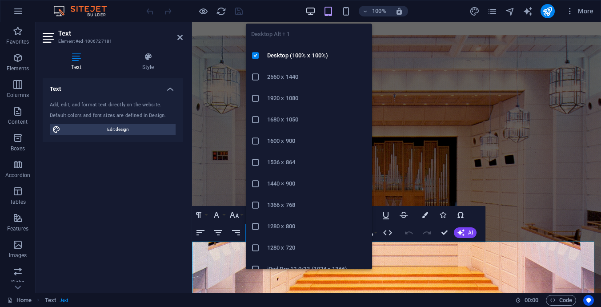
click at [313, 7] on icon "button" at bounding box center [310, 11] width 10 height 10
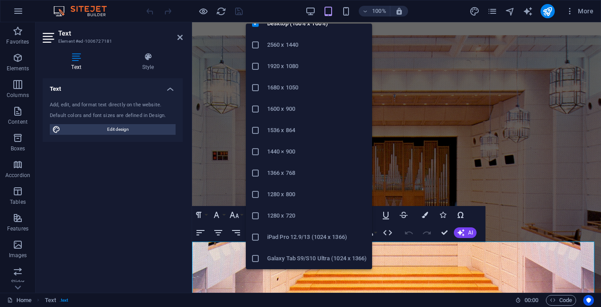
scroll to position [0, 0]
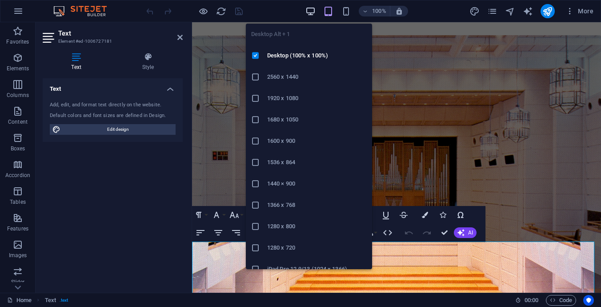
click at [310, 9] on icon "button" at bounding box center [310, 11] width 10 height 10
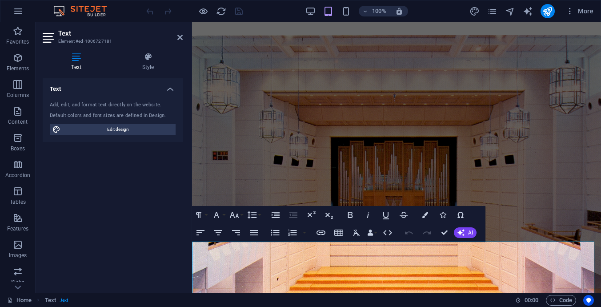
click at [294, 7] on div "100% More" at bounding box center [371, 11] width 453 height 14
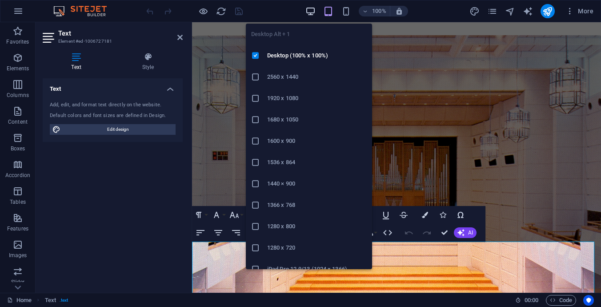
click at [307, 9] on icon "button" at bounding box center [310, 11] width 10 height 10
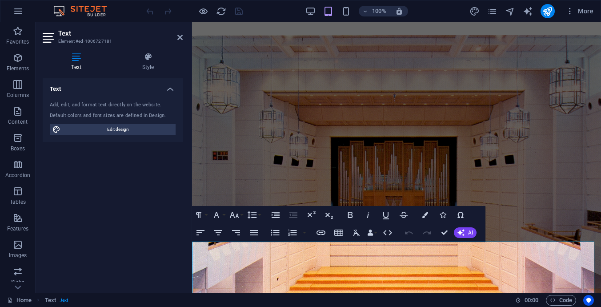
click at [296, 8] on div "100% More" at bounding box center [371, 11] width 453 height 14
click at [255, 234] on icon "button" at bounding box center [254, 232] width 8 height 5
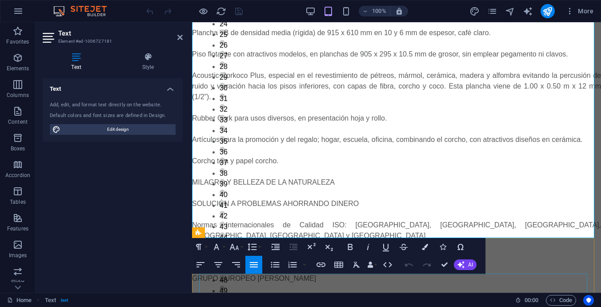
scroll to position [1445, 0]
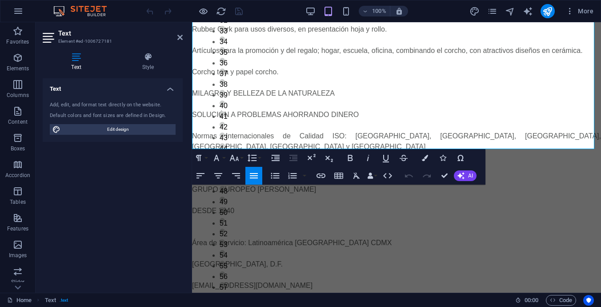
click at [251, 172] on icon "button" at bounding box center [254, 175] width 11 height 11
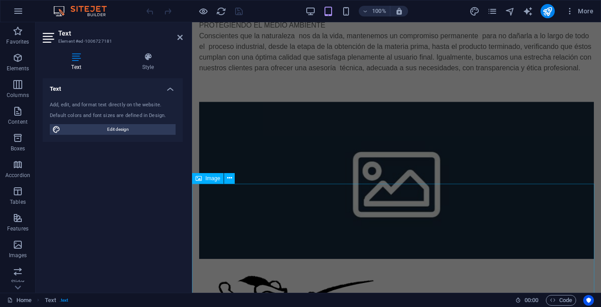
scroll to position [0, 0]
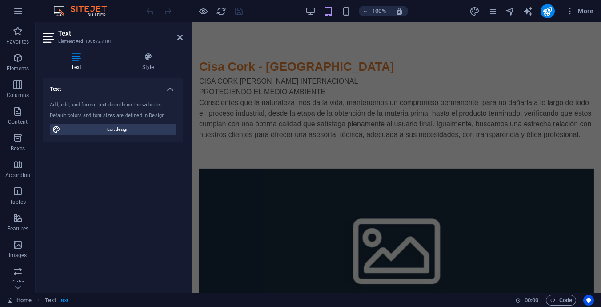
click at [280, 9] on div "100% More" at bounding box center [371, 11] width 453 height 14
drag, startPoint x: 145, startPoint y: 15, endPoint x: 180, endPoint y: 37, distance: 41.9
click at [180, 37] on icon at bounding box center [179, 37] width 5 height 7
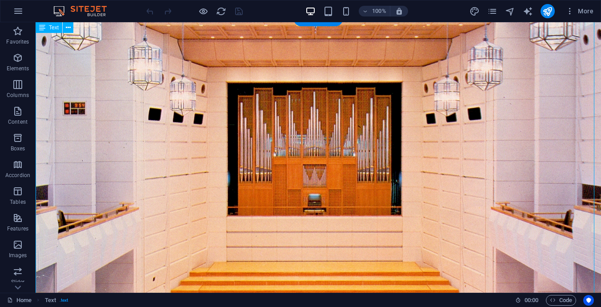
scroll to position [737, 0]
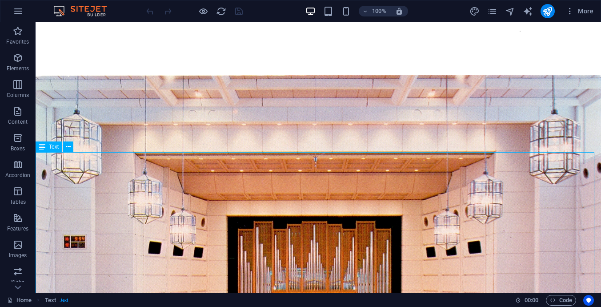
click at [39, 146] on icon at bounding box center [42, 146] width 6 height 11
click at [56, 147] on span "Text" at bounding box center [54, 146] width 10 height 5
click at [69, 147] on icon at bounding box center [68, 146] width 5 height 9
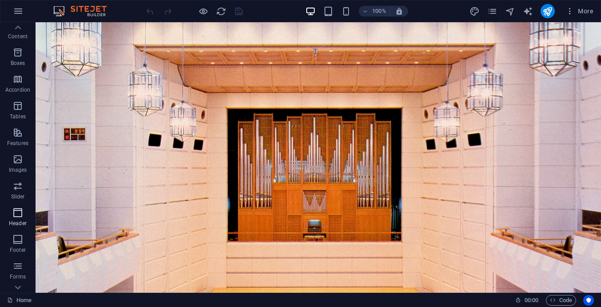
scroll to position [0, 0]
click at [20, 10] on icon "button" at bounding box center [18, 11] width 11 height 11
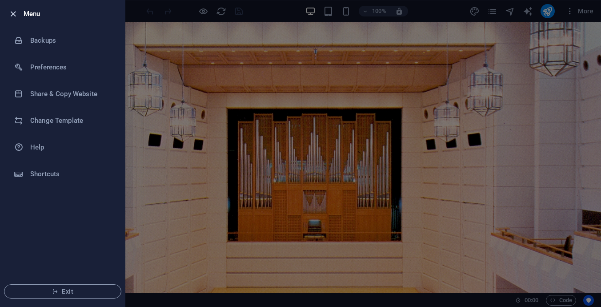
click at [10, 12] on icon "button" at bounding box center [13, 14] width 10 height 10
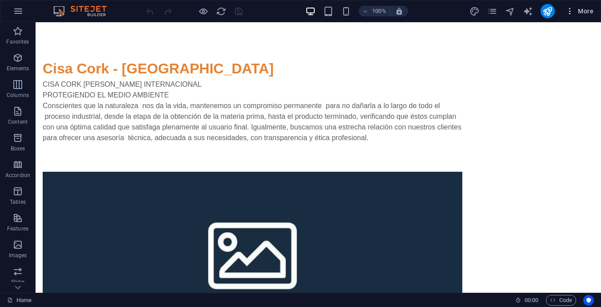
click at [568, 11] on icon "button" at bounding box center [570, 11] width 9 height 9
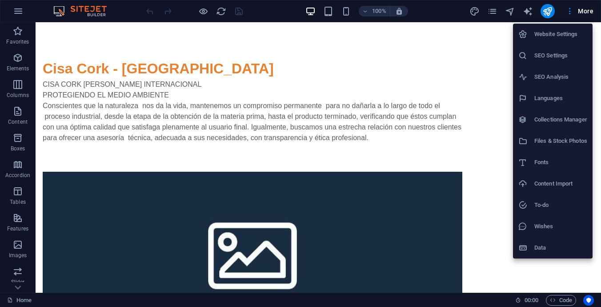
click at [582, 9] on div at bounding box center [300, 153] width 601 height 307
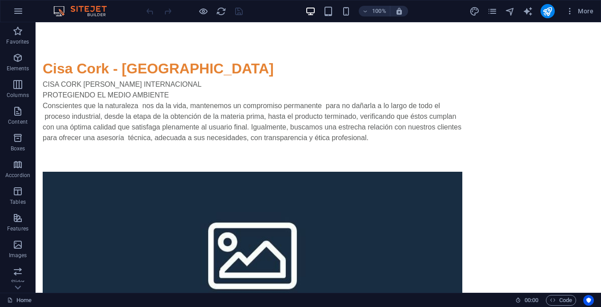
click at [582, 9] on span "More" at bounding box center [580, 11] width 28 height 9
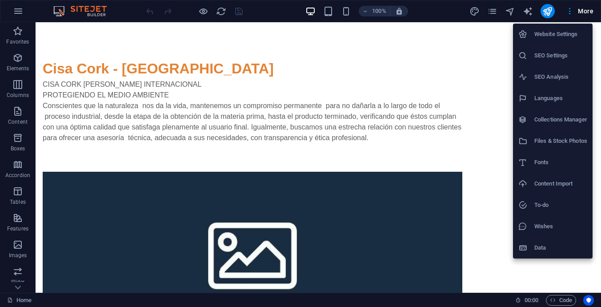
click at [559, 31] on h6 "Website Settings" at bounding box center [560, 34] width 53 height 11
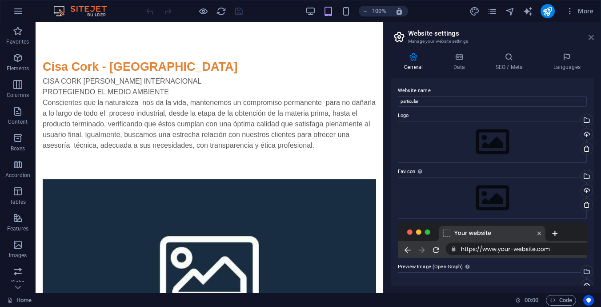
click at [591, 39] on icon at bounding box center [591, 37] width 5 height 7
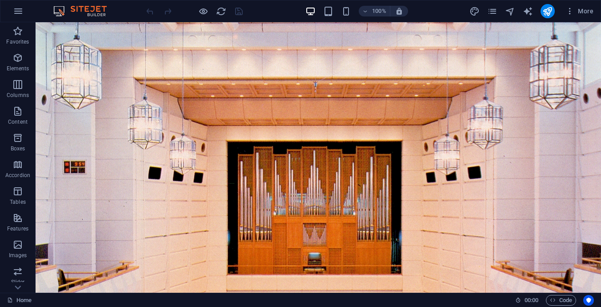
scroll to position [679, 0]
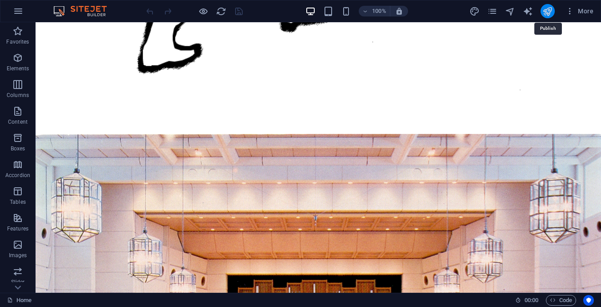
click at [549, 10] on icon "publish" at bounding box center [547, 11] width 10 height 10
